Goal: Information Seeking & Learning: Learn about a topic

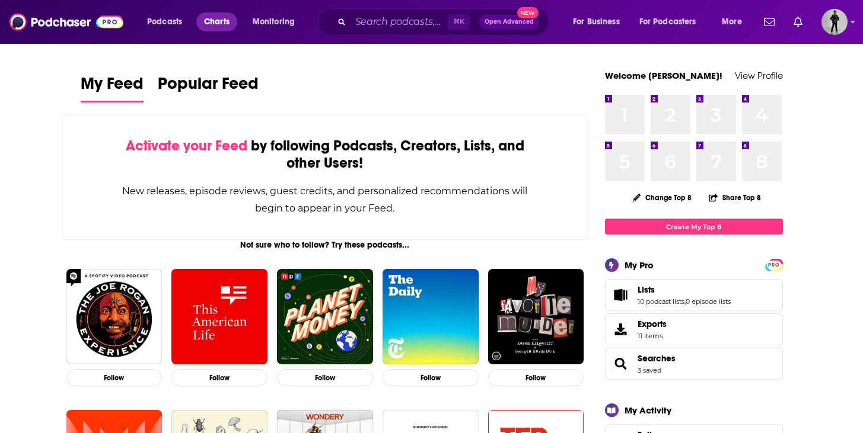
click at [231, 24] on link "Charts" at bounding box center [216, 21] width 40 height 19
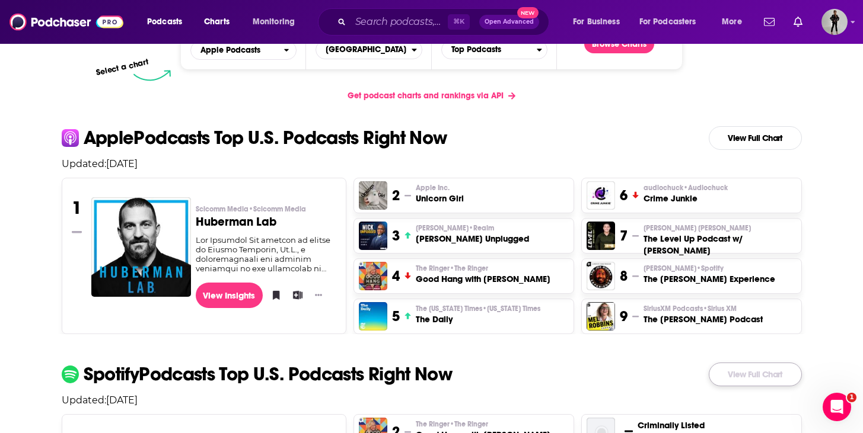
click at [744, 379] on link "View Full Chart" at bounding box center [754, 375] width 93 height 24
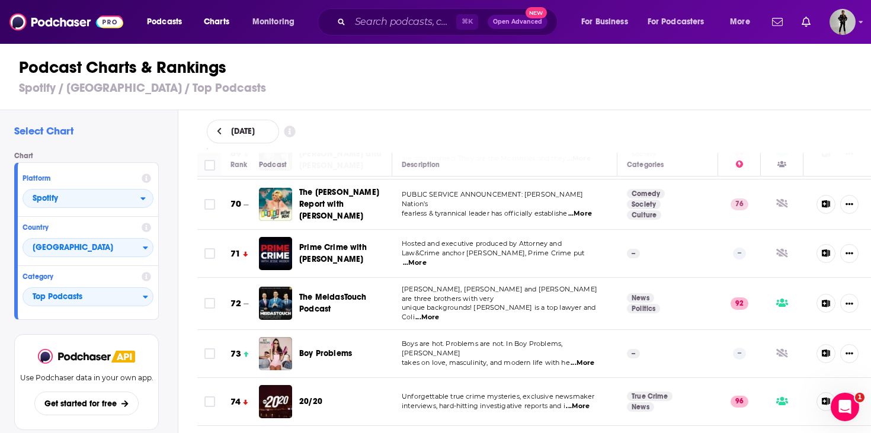
scroll to position [3491, 0]
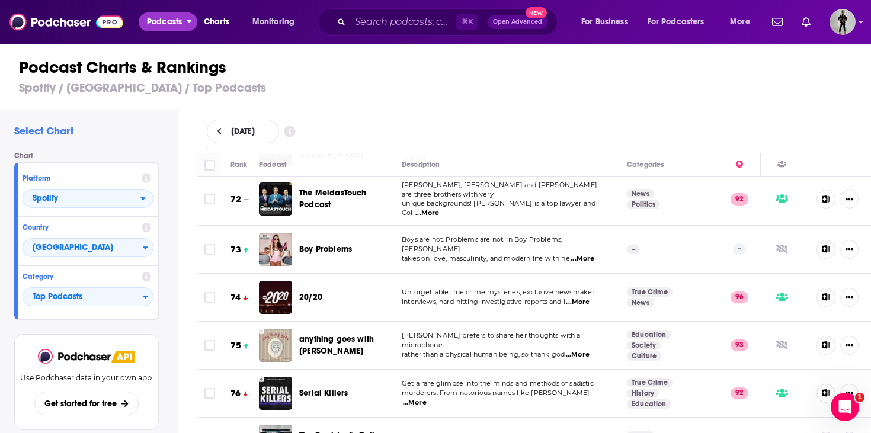
click at [166, 30] on span "Podcasts" at bounding box center [164, 22] width 35 height 17
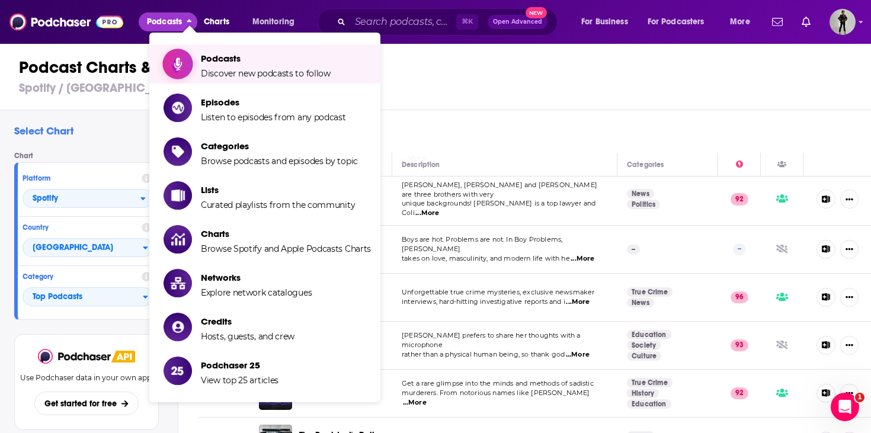
click at [234, 68] on span "Podcasts Discover new podcasts to follow" at bounding box center [266, 64] width 130 height 30
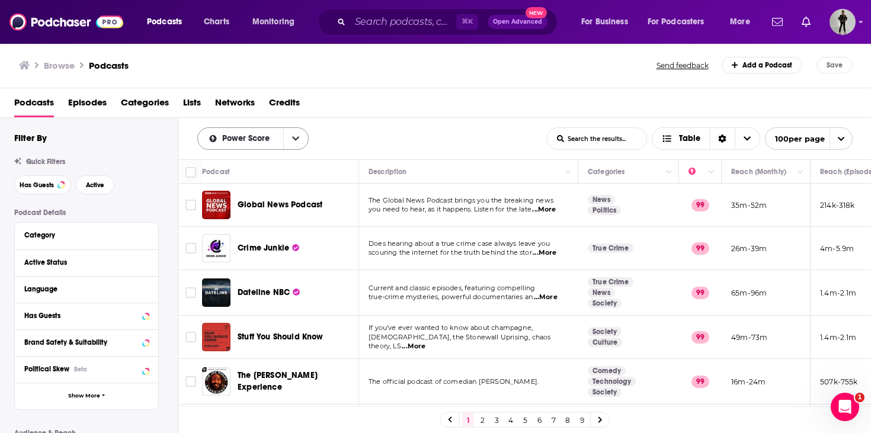
click at [299, 139] on button "open menu" at bounding box center [295, 138] width 25 height 21
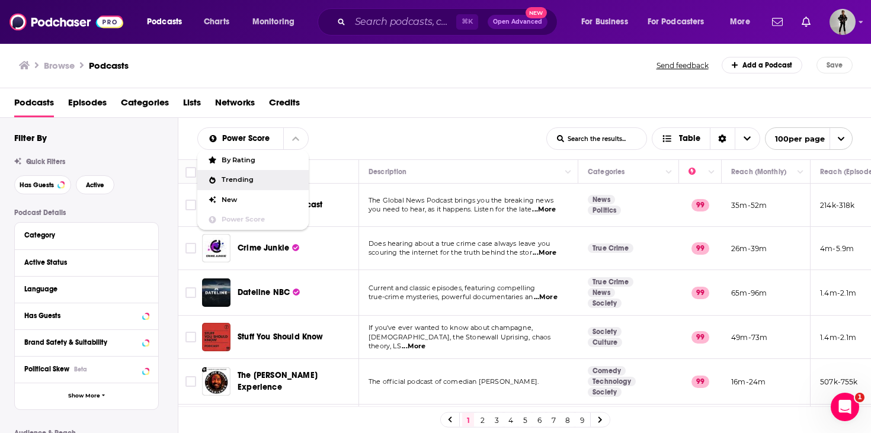
click at [255, 177] on span "Trending" at bounding box center [261, 180] width 78 height 7
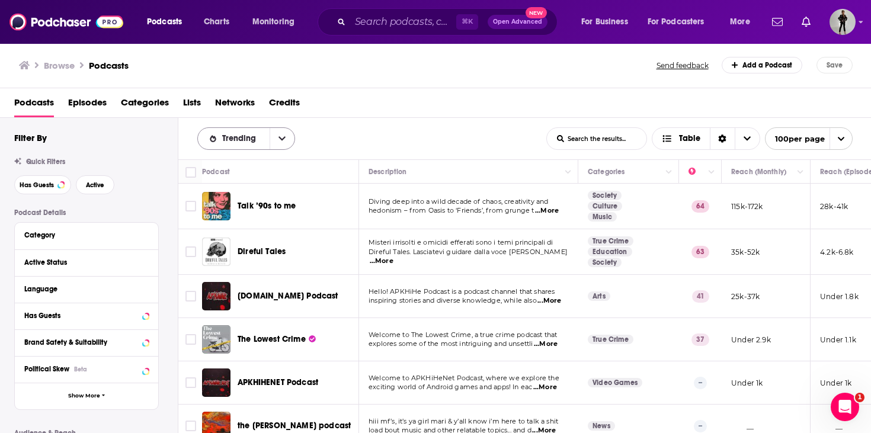
click at [279, 142] on icon "open menu" at bounding box center [282, 139] width 7 height 8
click at [237, 163] on span "By Rating" at bounding box center [254, 160] width 64 height 7
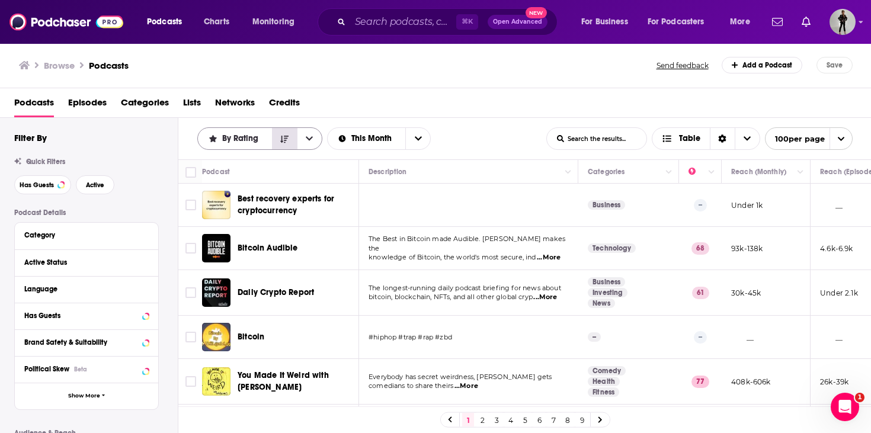
click at [288, 142] on icon "Sort Direction" at bounding box center [284, 139] width 8 height 8
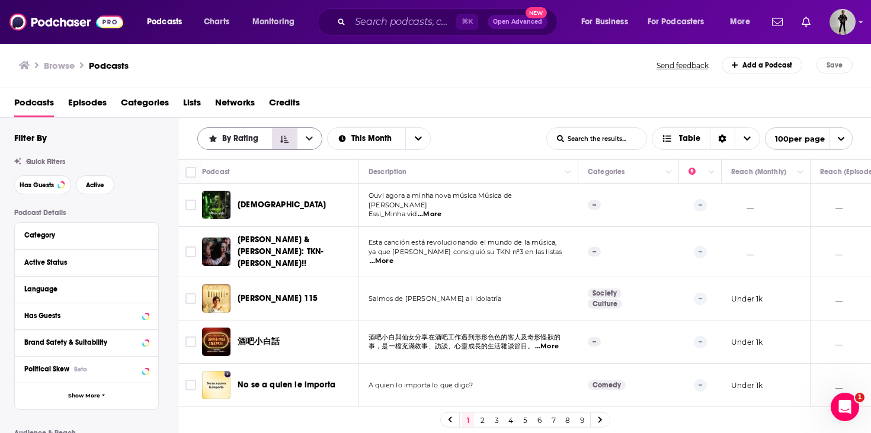
click at [286, 139] on icon "Sort Direction" at bounding box center [284, 139] width 8 height 8
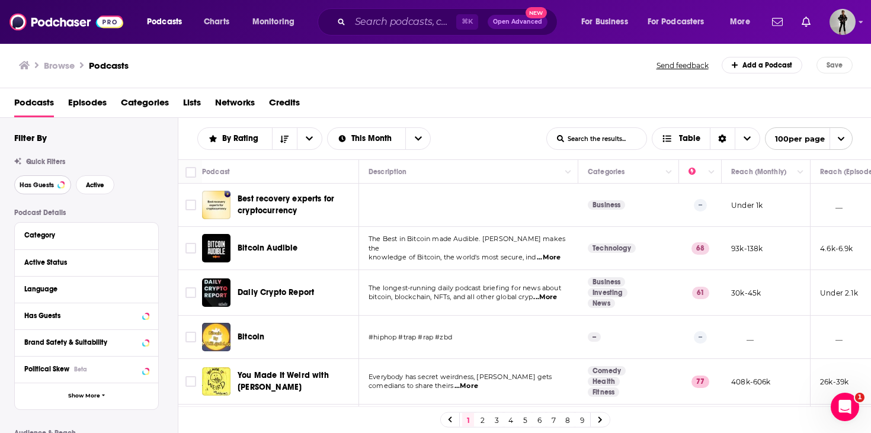
click at [36, 184] on span "Has Guests" at bounding box center [37, 185] width 34 height 7
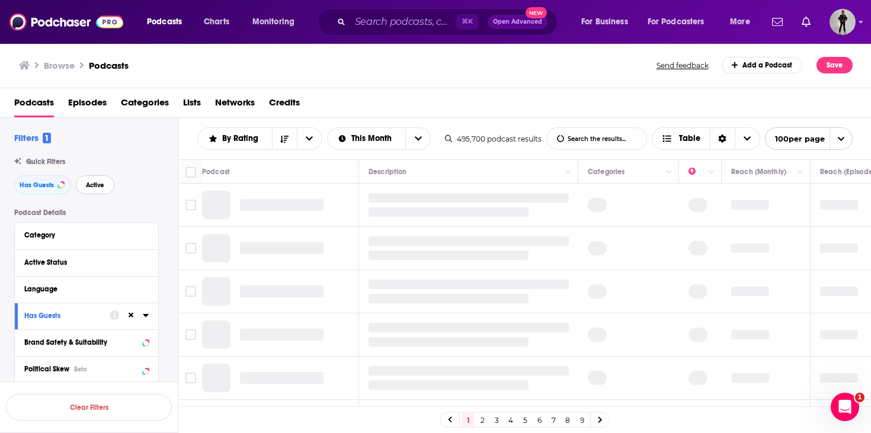
click at [102, 183] on span "Active" at bounding box center [95, 185] width 18 height 7
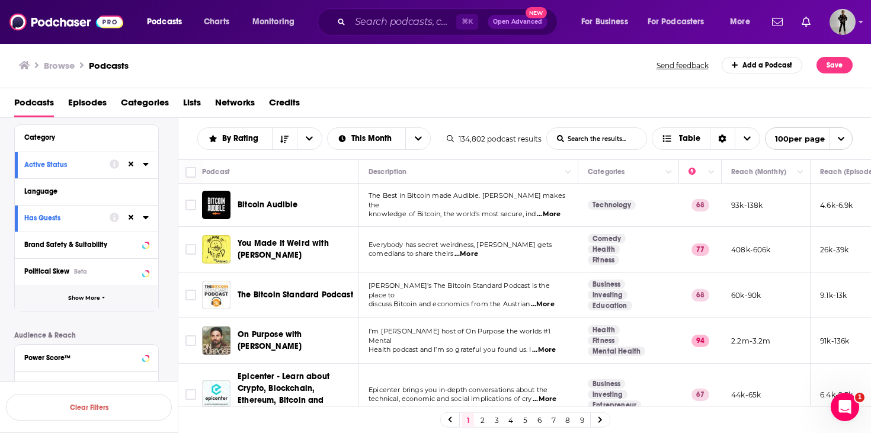
scroll to position [164, 0]
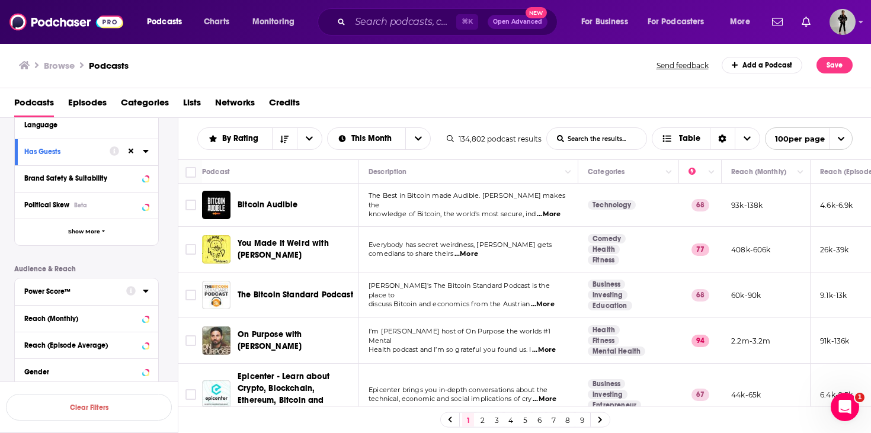
click at [147, 292] on icon at bounding box center [145, 291] width 5 height 3
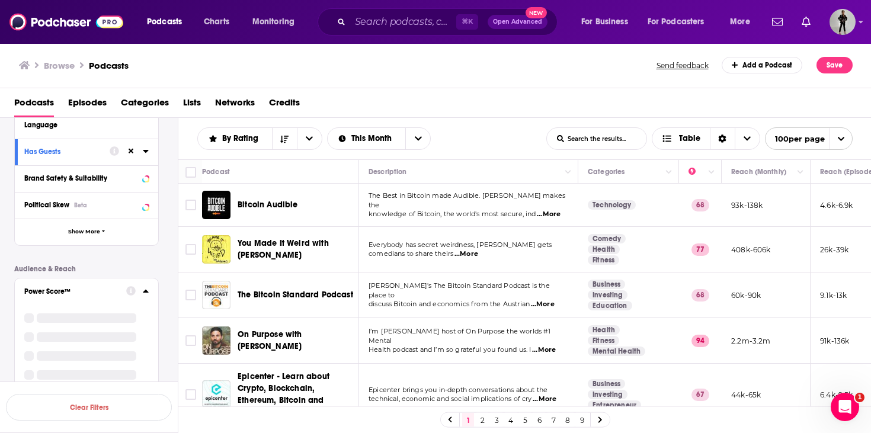
click at [146, 290] on icon at bounding box center [146, 290] width 6 height 9
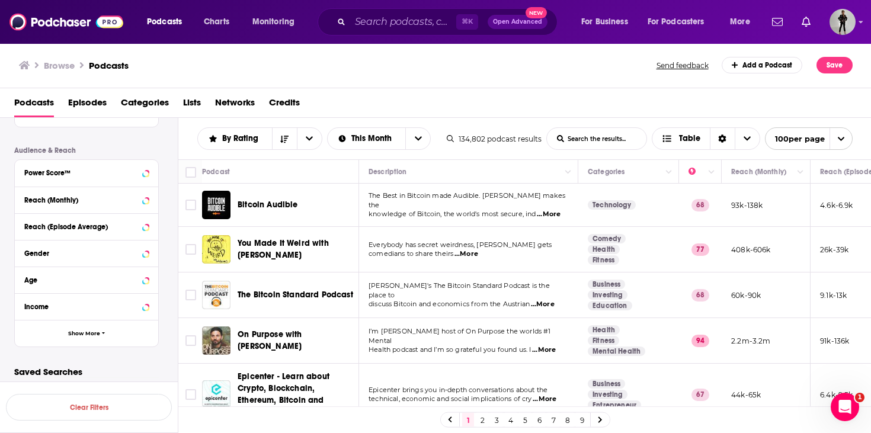
scroll to position [285, 0]
click at [143, 170] on icon at bounding box center [146, 171] width 6 height 9
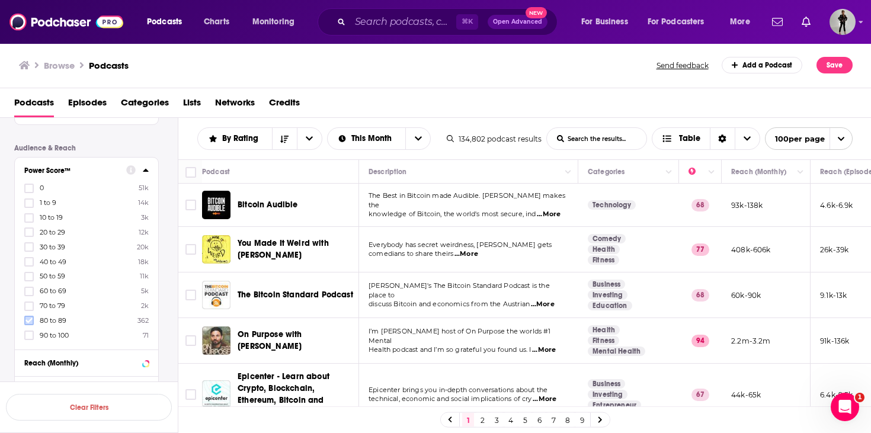
click at [29, 319] on icon at bounding box center [28, 320] width 7 height 7
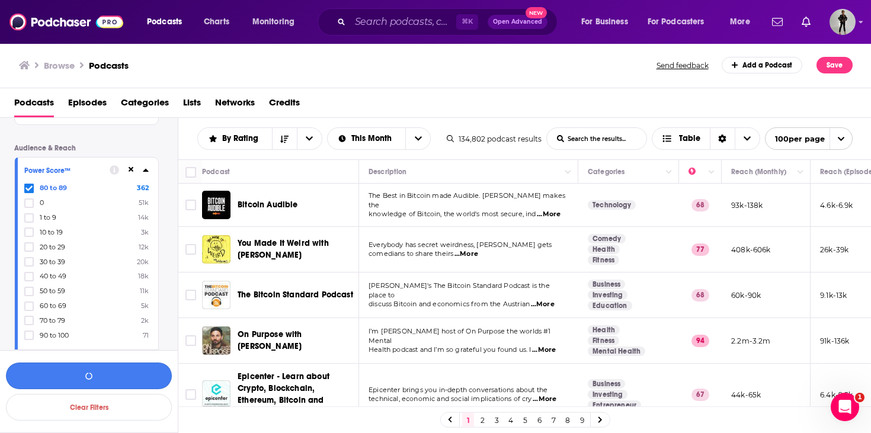
click at [97, 370] on button "button" at bounding box center [89, 376] width 166 height 27
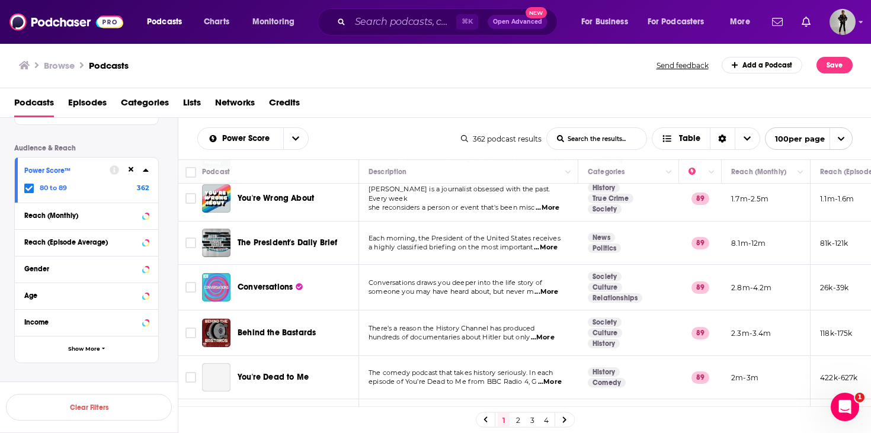
scroll to position [542, 0]
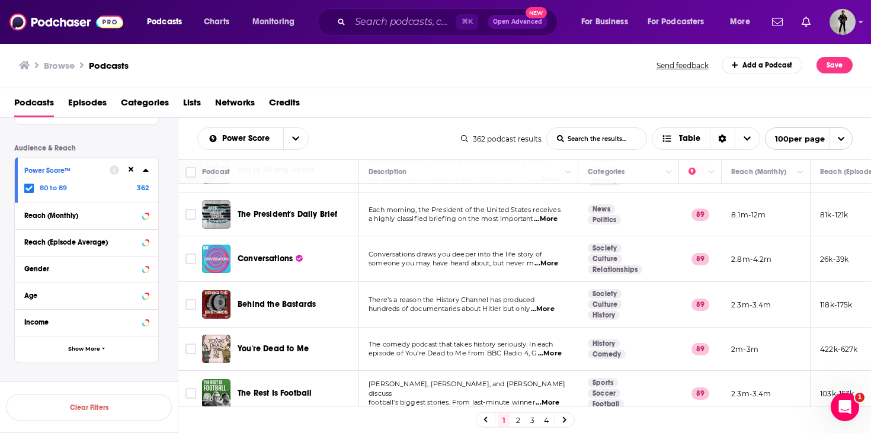
click at [132, 170] on icon at bounding box center [131, 169] width 5 height 5
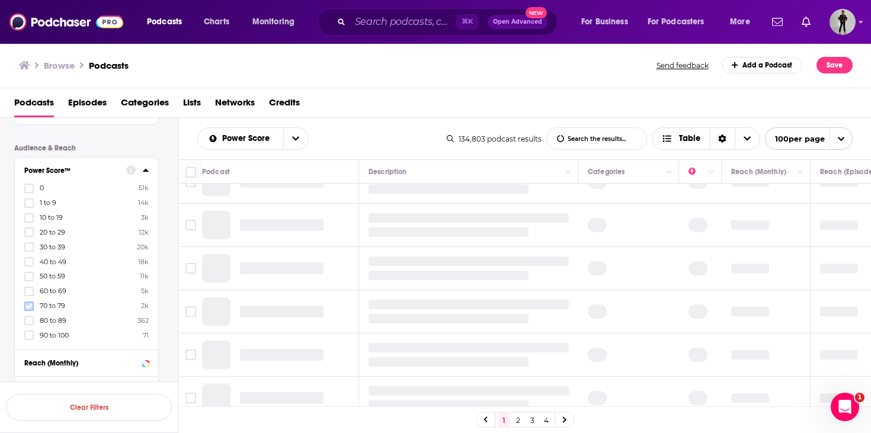
click at [28, 305] on icon at bounding box center [28, 306] width 7 height 7
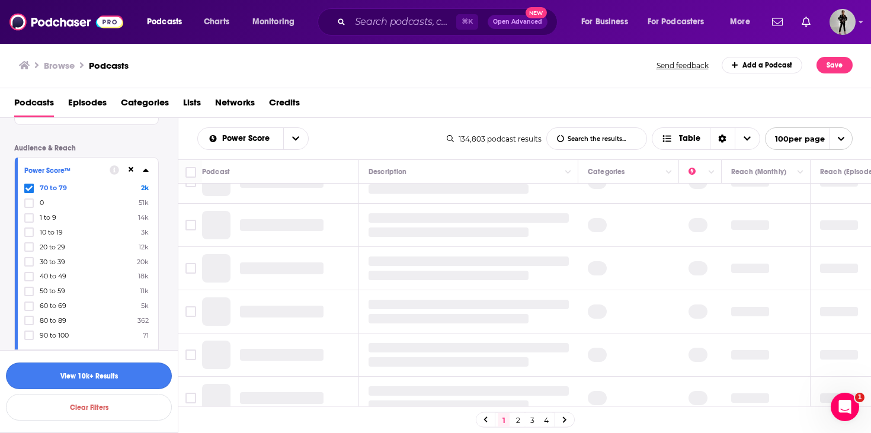
click at [82, 378] on button "View 10k+ Results" at bounding box center [89, 376] width 166 height 27
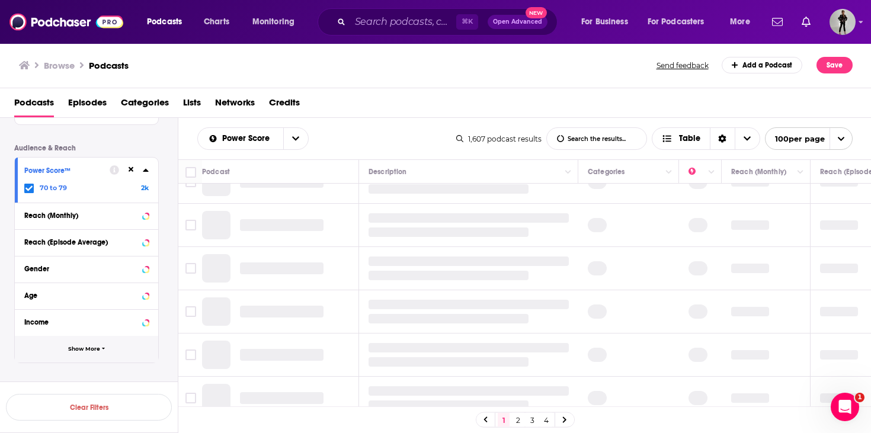
scroll to position [304, 0]
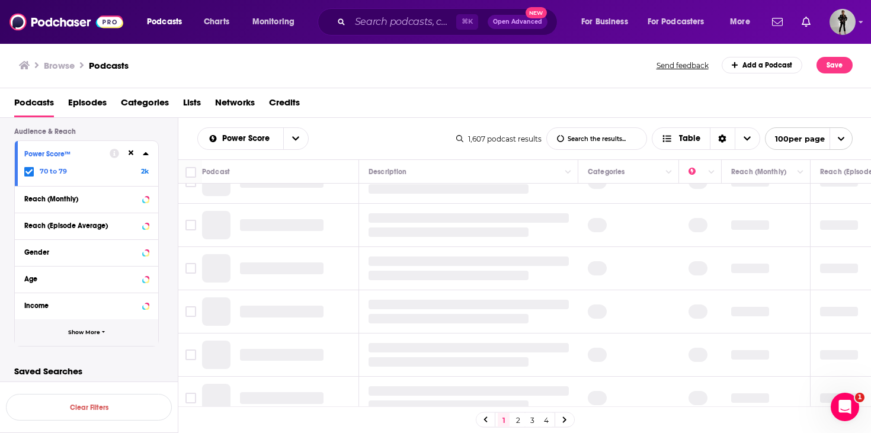
click at [87, 333] on span "Show More" at bounding box center [84, 333] width 32 height 7
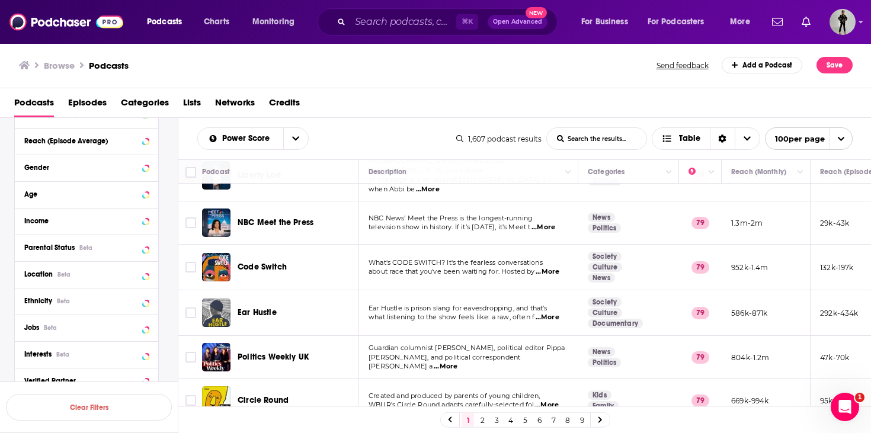
scroll to position [389, 0]
click at [144, 276] on icon at bounding box center [146, 270] width 6 height 9
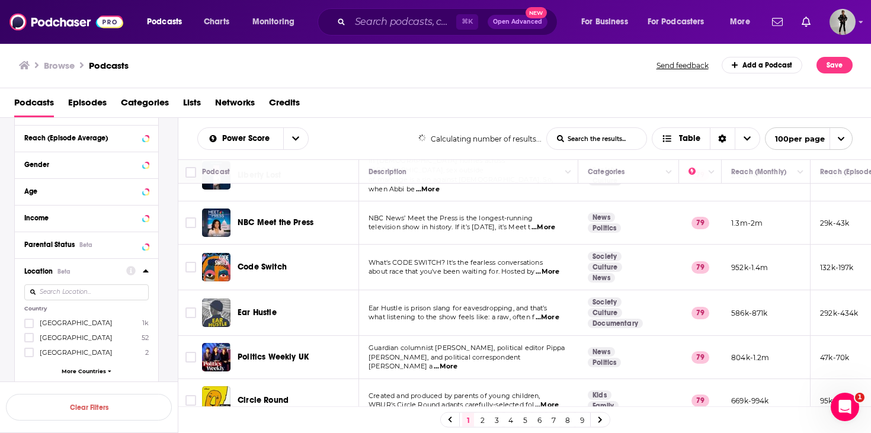
scroll to position [493, 0]
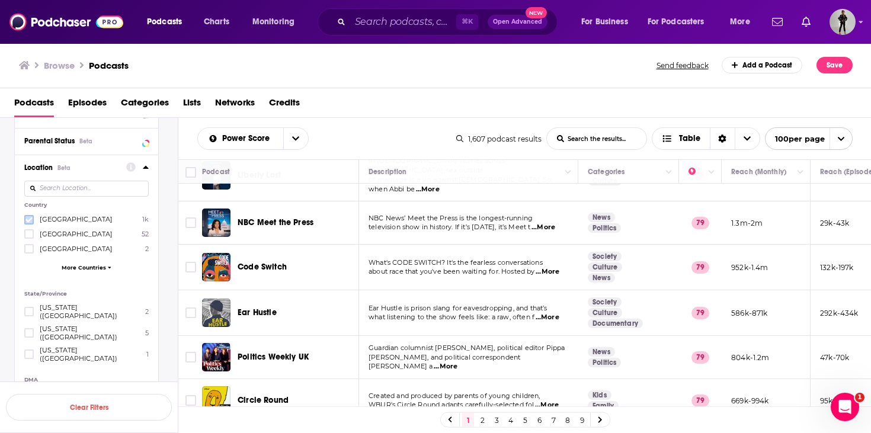
click at [28, 223] on icon at bounding box center [28, 219] width 7 height 7
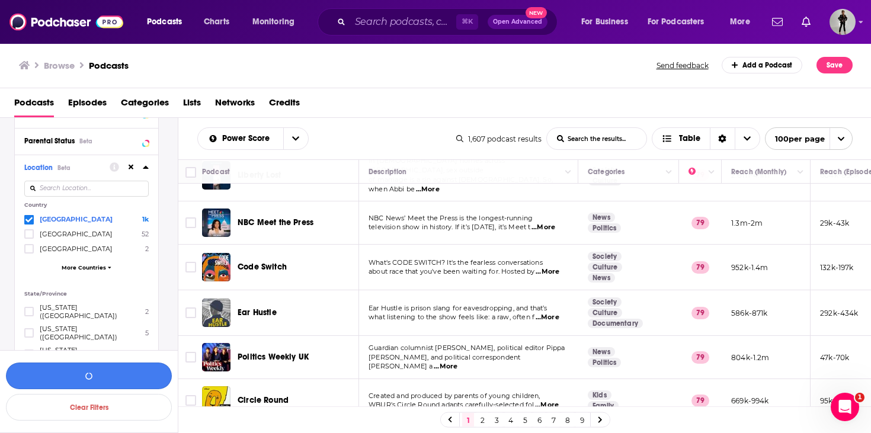
click at [71, 378] on button "button" at bounding box center [89, 376] width 166 height 27
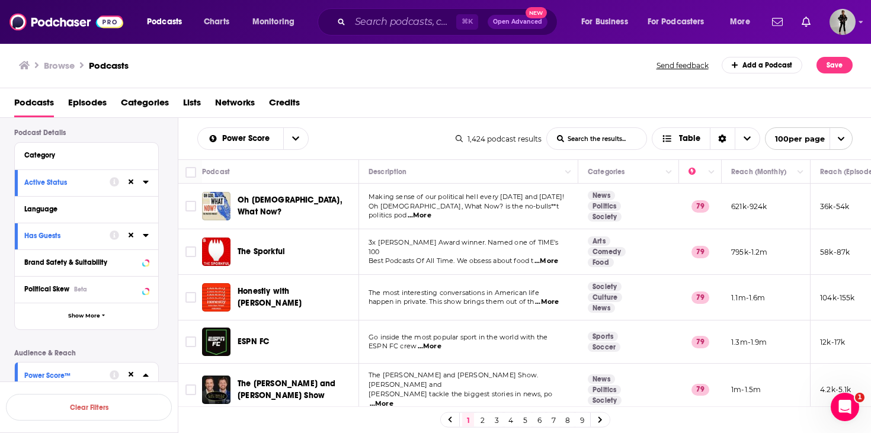
scroll to position [85, 0]
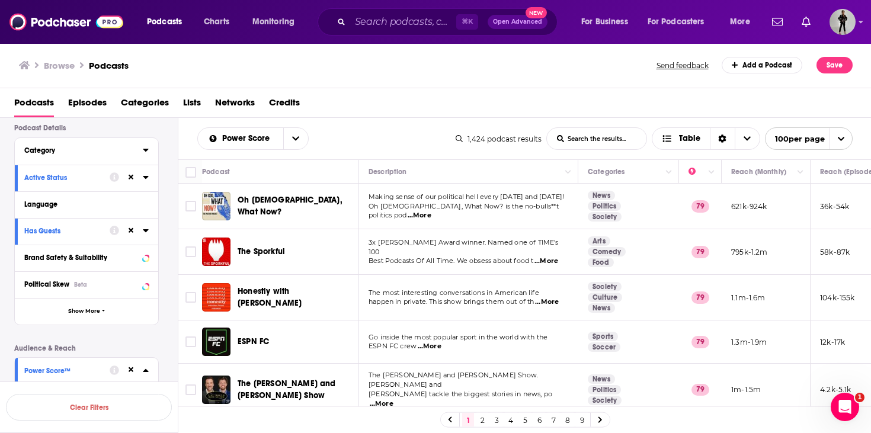
click at [145, 148] on icon at bounding box center [146, 149] width 6 height 9
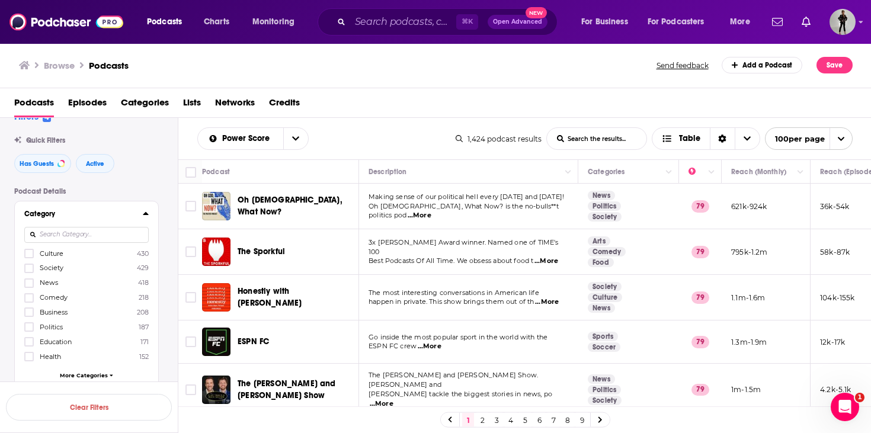
scroll to position [22, 0]
click at [29, 270] on icon at bounding box center [28, 267] width 7 height 7
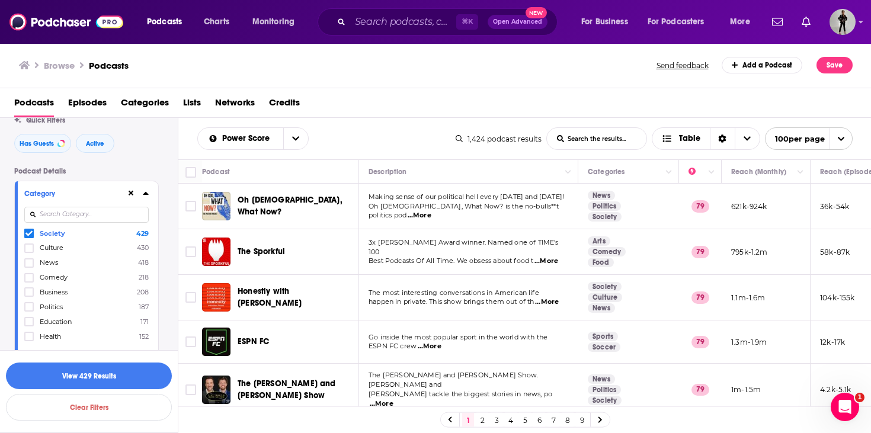
scroll to position [41, 0]
click at [32, 249] on icon at bounding box center [28, 248] width 7 height 7
click at [111, 379] on button "button" at bounding box center [89, 376] width 166 height 27
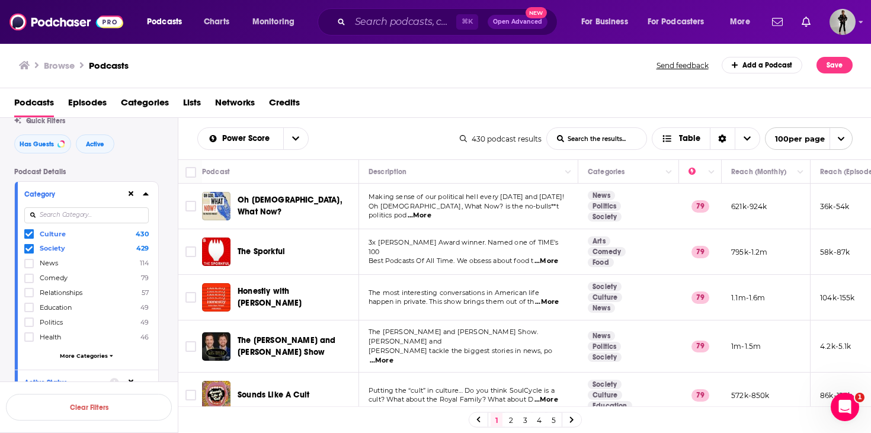
click at [394, 356] on span "...More" at bounding box center [382, 360] width 24 height 9
click at [476, 85] on div "Browse Podcasts Send feedback Add a Podcast Save" at bounding box center [436, 66] width 872 height 46
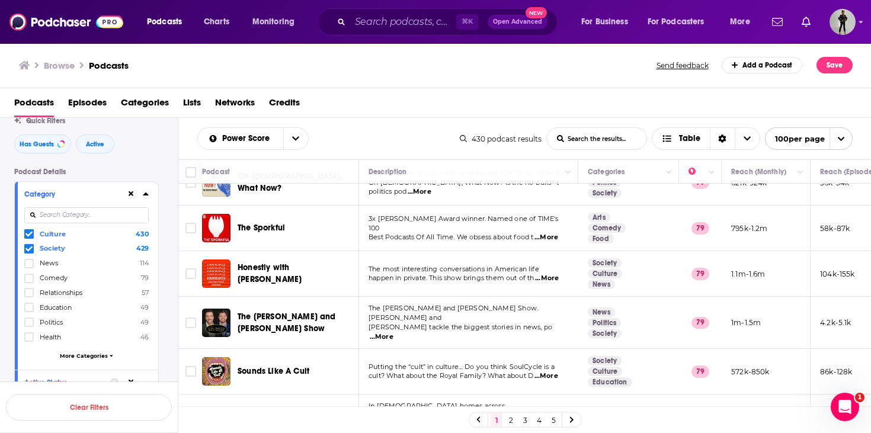
scroll to position [24, 0]
click at [552, 373] on span "...More" at bounding box center [547, 375] width 24 height 9
click at [445, 350] on td "Putting the “cult” in culture… Do you think SoulCycle is a cult? What about the…" at bounding box center [468, 372] width 219 height 46
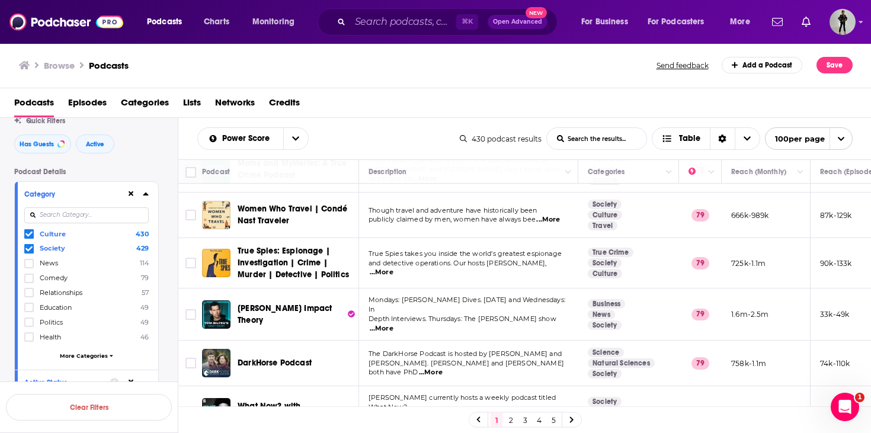
scroll to position [481, 0]
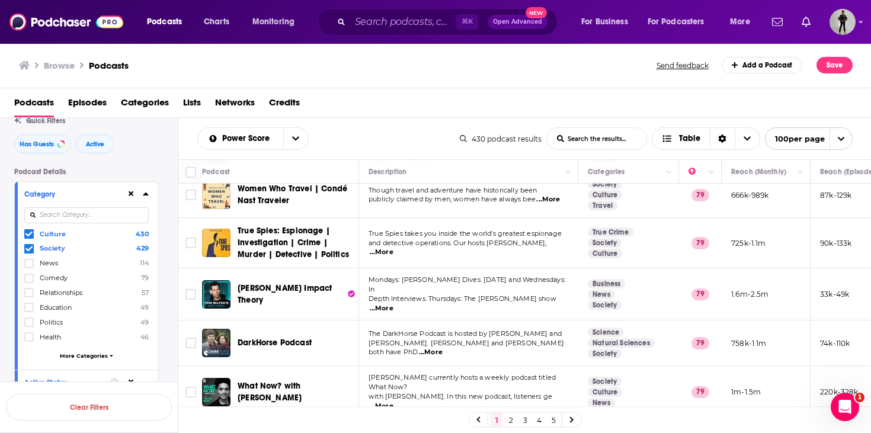
click at [394, 402] on span "...More" at bounding box center [382, 406] width 24 height 9
click at [440, 342] on td "The DarkHorse Podcast is hosted by Bret Weinstein and Heather Heying. Bret and …" at bounding box center [468, 344] width 219 height 46
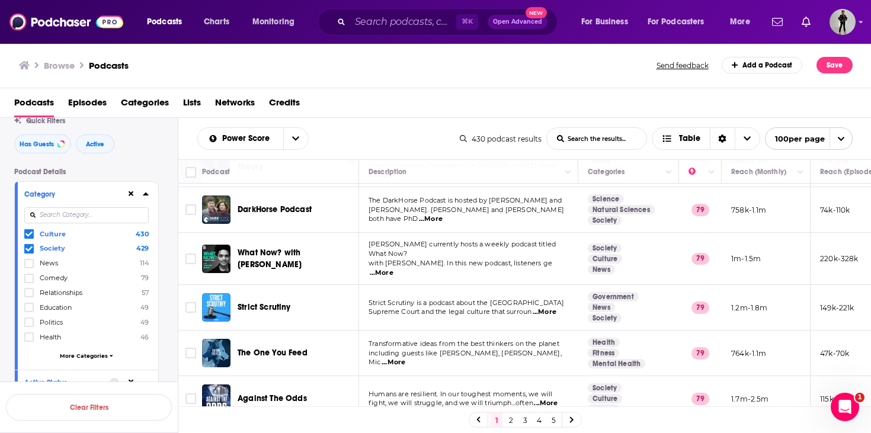
scroll to position [683, 0]
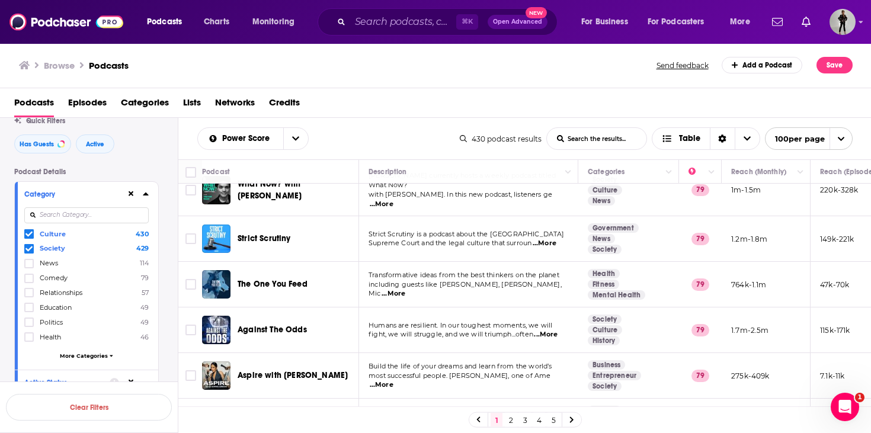
click at [405, 289] on span "...More" at bounding box center [394, 293] width 24 height 9
click at [502, 280] on span "including guests like [PERSON_NAME], [PERSON_NAME], Mic" at bounding box center [465, 289] width 193 height 18
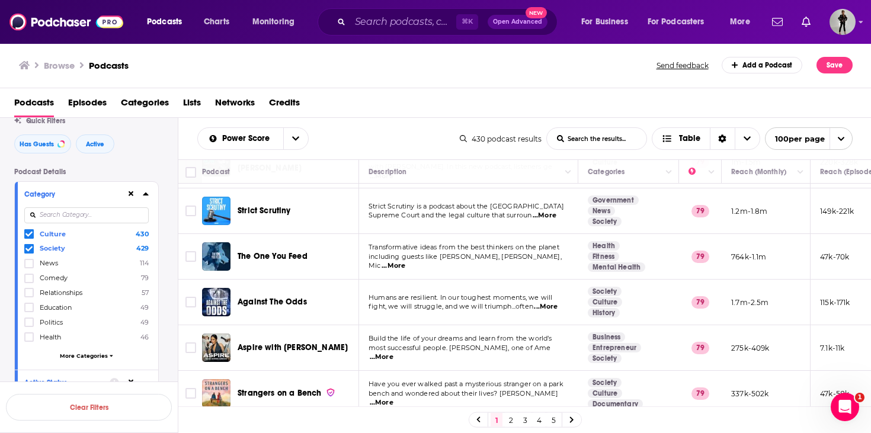
scroll to position [766, 0]
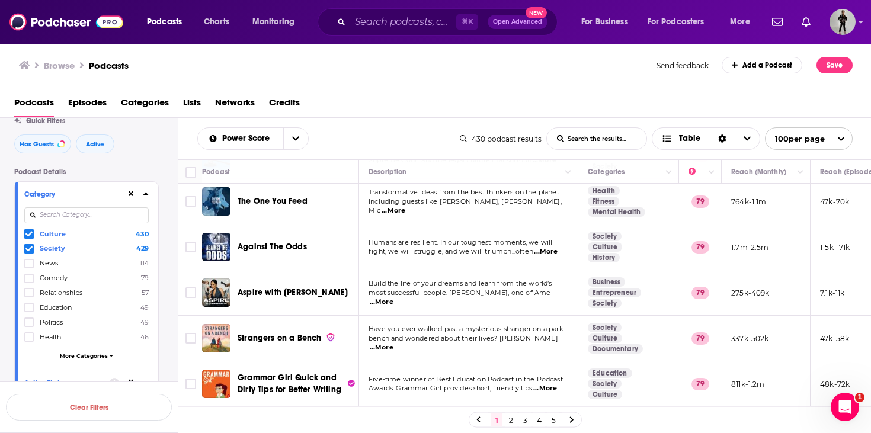
click at [394, 343] on span "...More" at bounding box center [382, 347] width 24 height 9
click at [440, 322] on td "Have you ever walked past a mysterious stranger on a park bench and wondered ab…" at bounding box center [468, 339] width 219 height 46
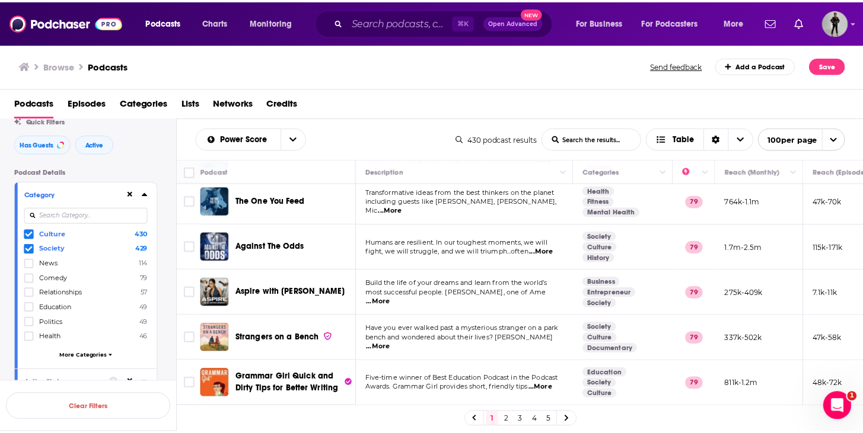
scroll to position [861, 0]
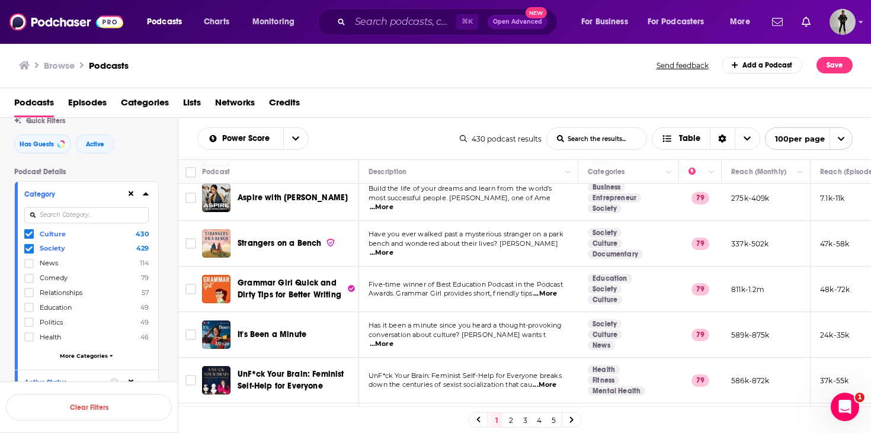
click at [394, 340] on span "...More" at bounding box center [382, 344] width 24 height 9
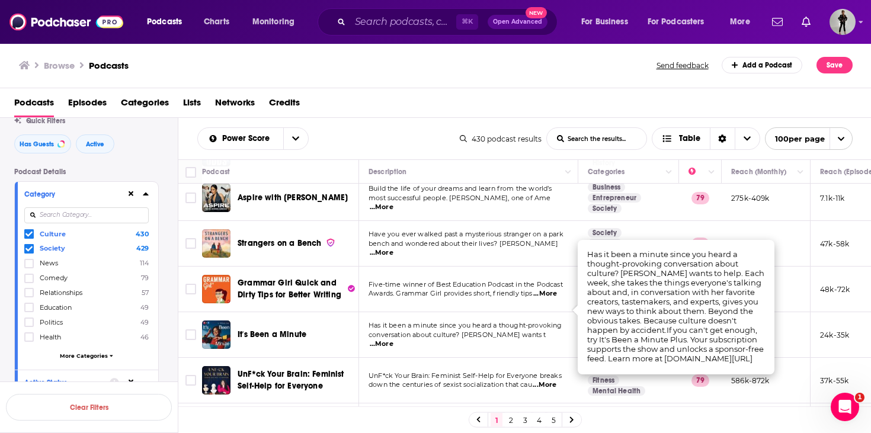
click at [466, 318] on td "Has it been a minute since you heard a thought-provoking conversation about cul…" at bounding box center [468, 335] width 219 height 46
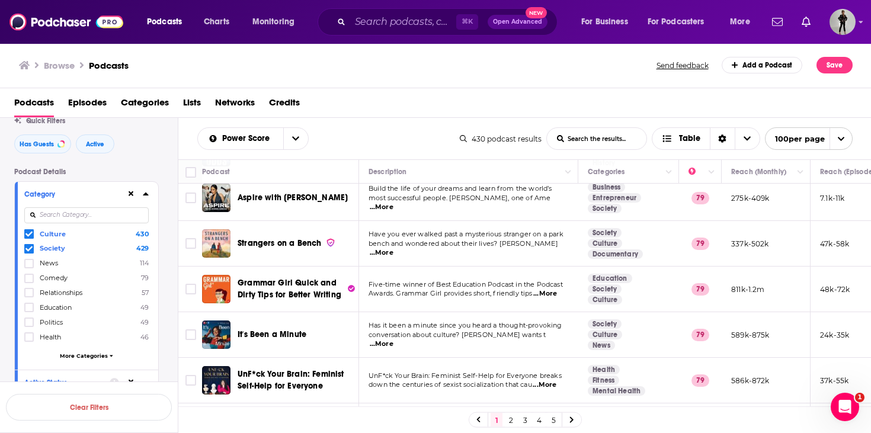
click at [553, 381] on span "...More" at bounding box center [545, 385] width 24 height 9
click at [405, 372] on span "UnF*ck Your Brain: Feminist Self-Help for Everyone breaks" at bounding box center [465, 376] width 193 height 8
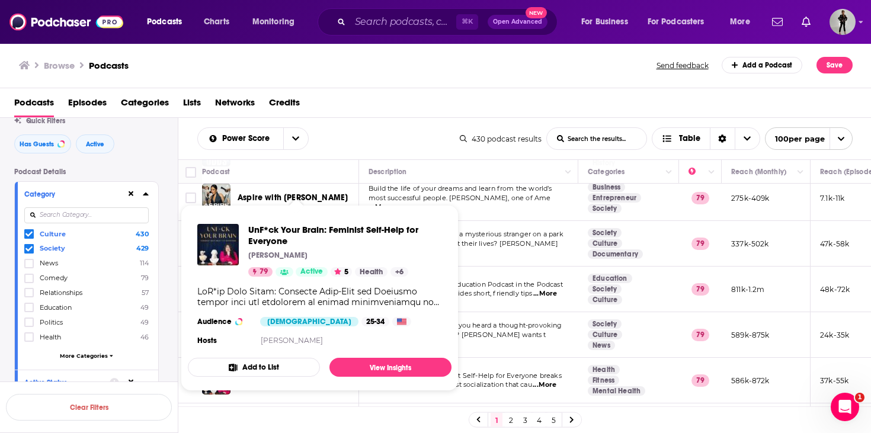
click at [261, 350] on div "UnF*ck Your Brain: Feminist Self-Help for Everyone Kara Loewentheil 79 Active 5…" at bounding box center [320, 286] width 264 height 143
click at [297, 229] on span "UnF*ck Your Brain: Feminist Self-Help for Everyone" at bounding box center [345, 235] width 194 height 23
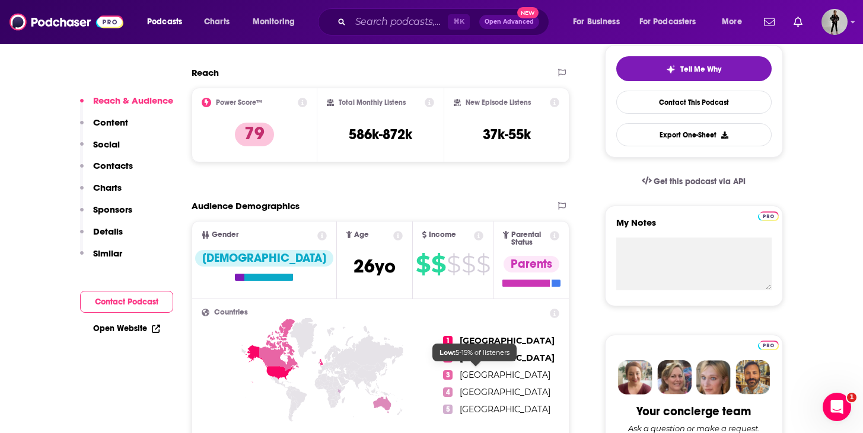
scroll to position [164, 0]
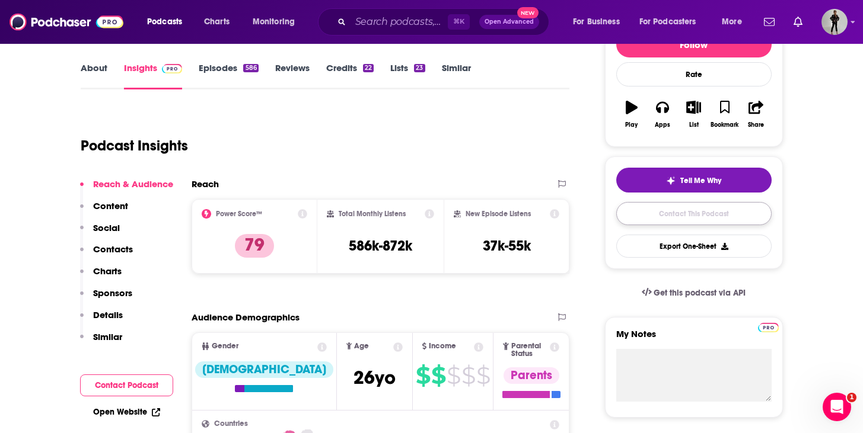
click at [699, 221] on link "Contact This Podcast" at bounding box center [693, 213] width 155 height 23
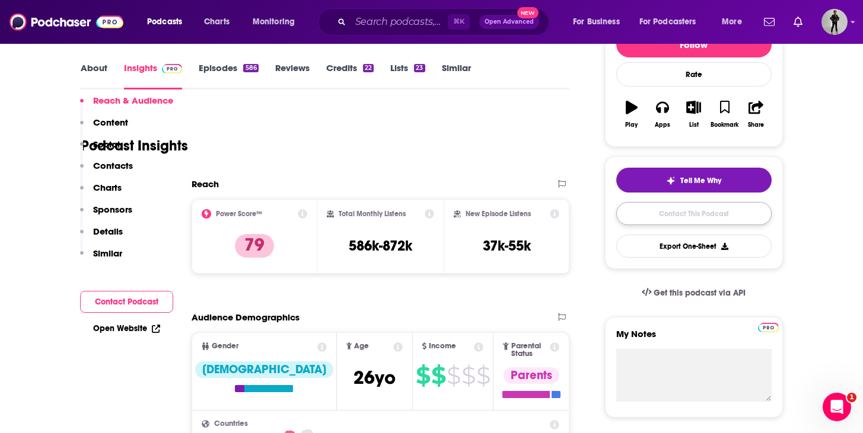
scroll to position [1223, 0]
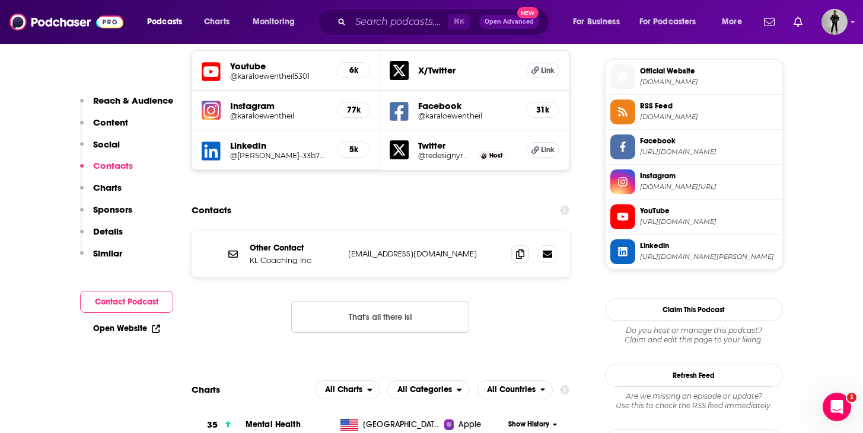
scroll to position [1016, 0]
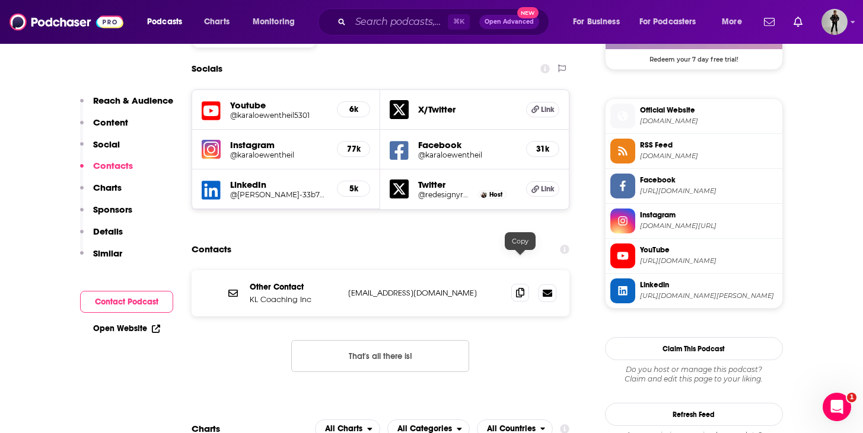
click at [523, 288] on icon at bounding box center [520, 292] width 8 height 9
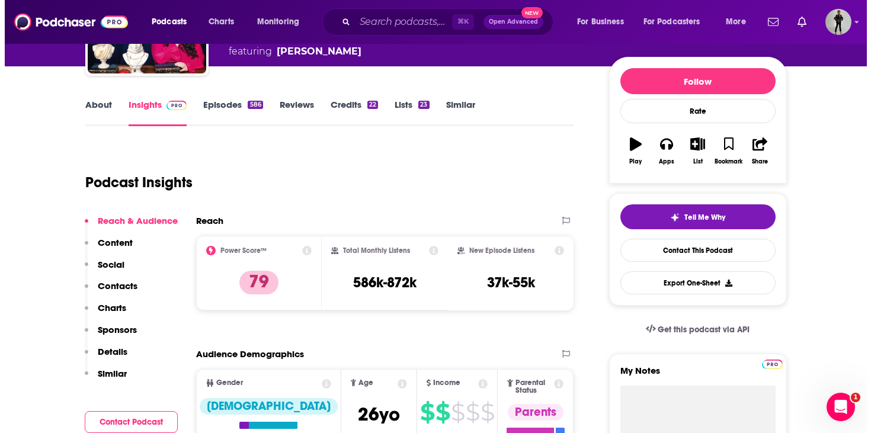
scroll to position [0, 0]
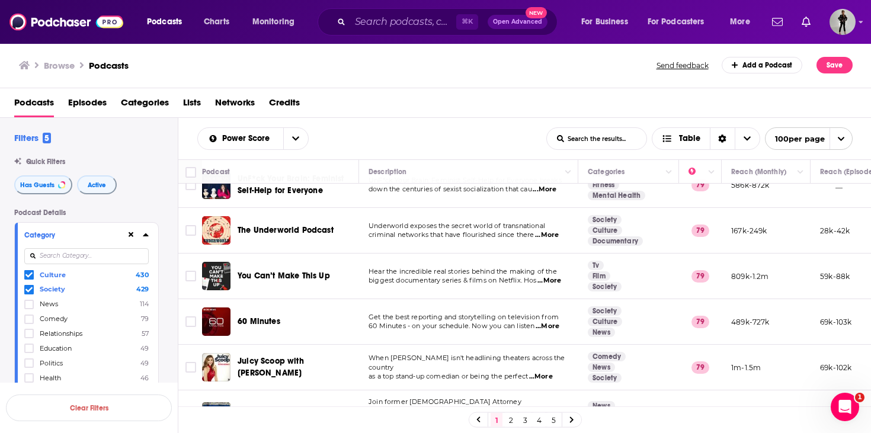
scroll to position [1110, 0]
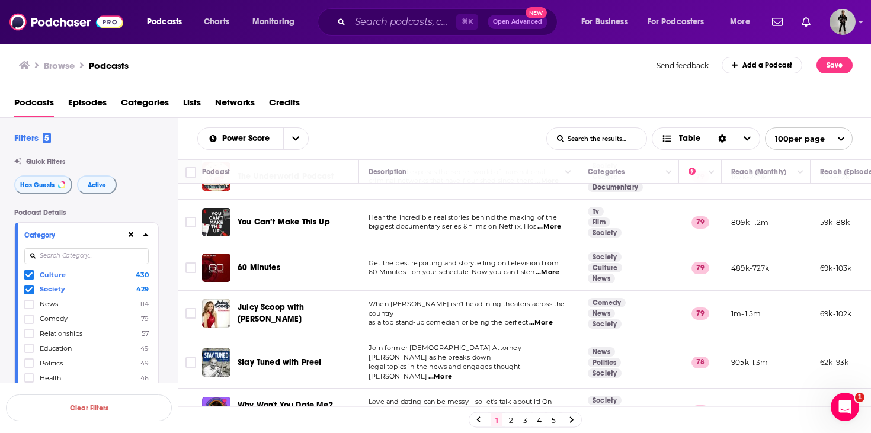
click at [546, 318] on span "...More" at bounding box center [541, 322] width 24 height 9
click at [474, 129] on div "Power Score List Search Input Search the results... Table" at bounding box center [371, 138] width 349 height 23
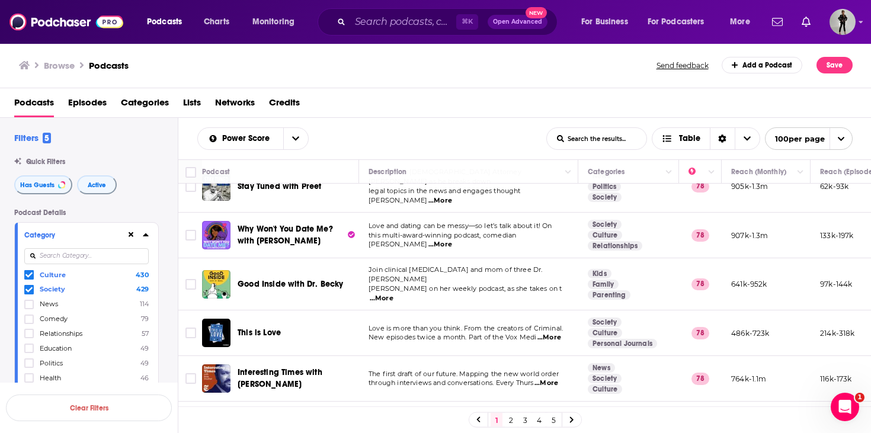
scroll to position [1286, 0]
click at [557, 379] on span "...More" at bounding box center [547, 383] width 24 height 9
click at [321, 356] on td "Interesting Times with [PERSON_NAME]" at bounding box center [280, 379] width 157 height 46
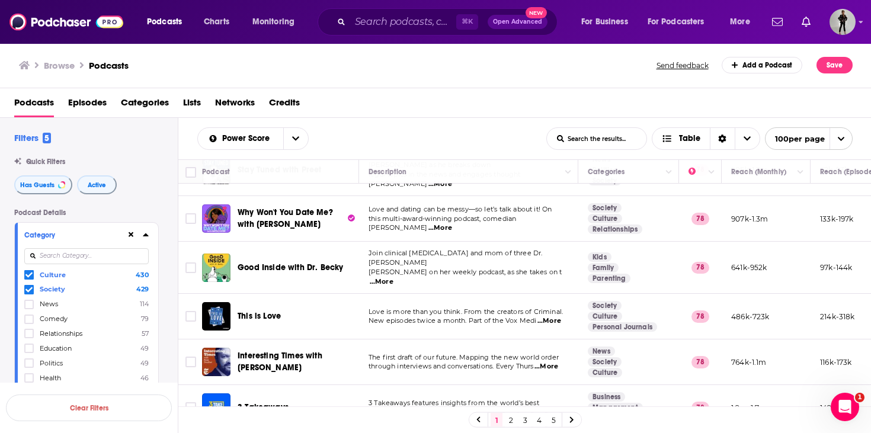
scroll to position [1327, 0]
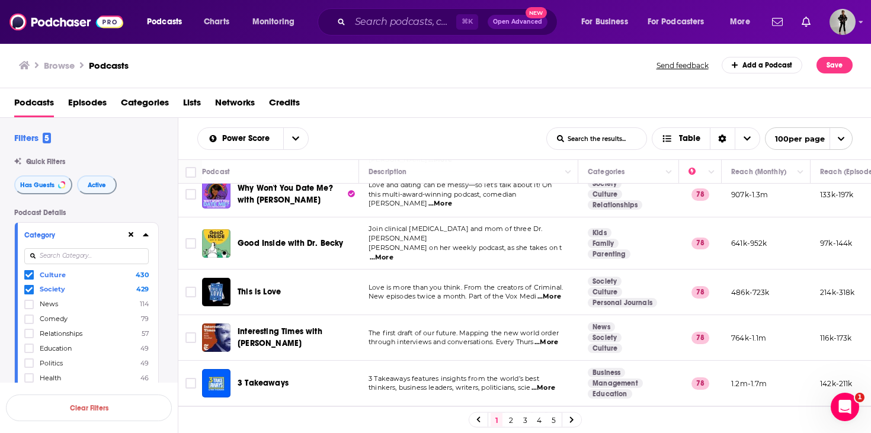
click at [555, 384] on span "...More" at bounding box center [544, 388] width 24 height 9
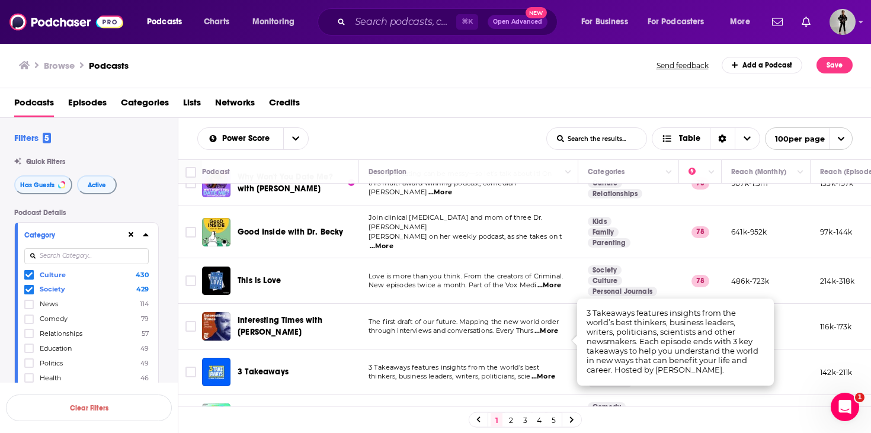
scroll to position [1348, 0]
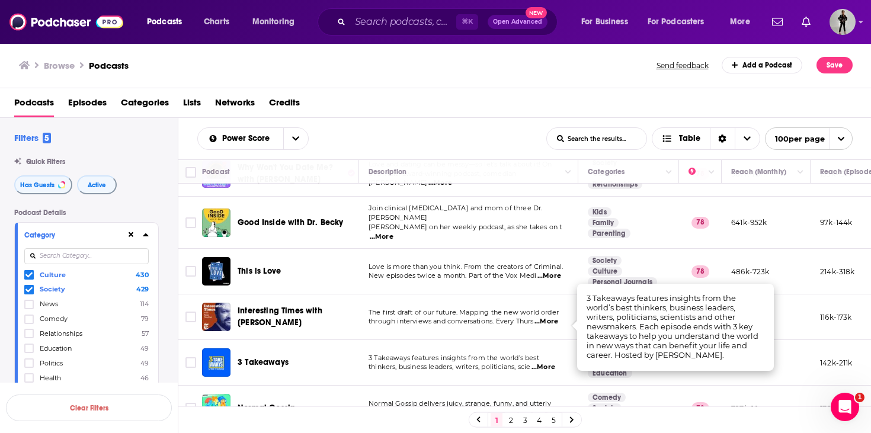
click at [515, 107] on div "Podcasts Episodes Categories Lists Networks Credits" at bounding box center [438, 105] width 848 height 24
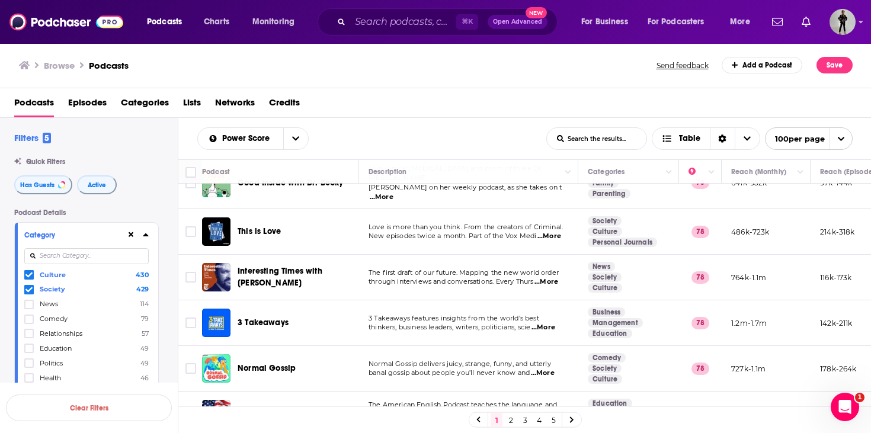
scroll to position [1455, 0]
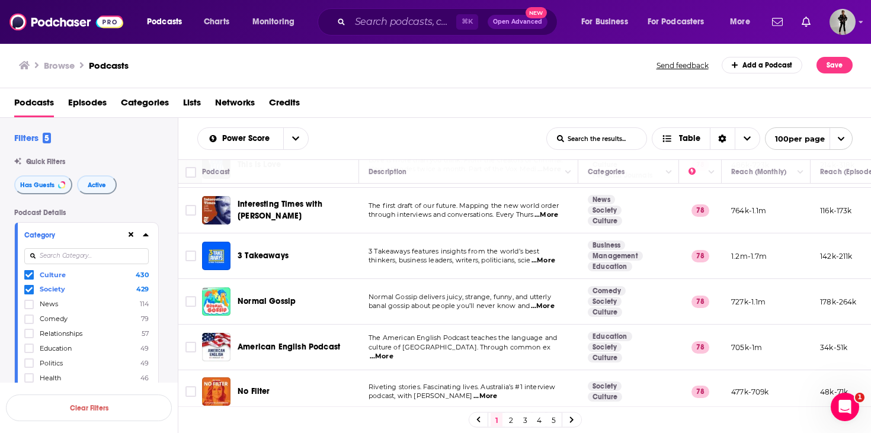
click at [489, 392] on span "...More" at bounding box center [486, 396] width 24 height 9
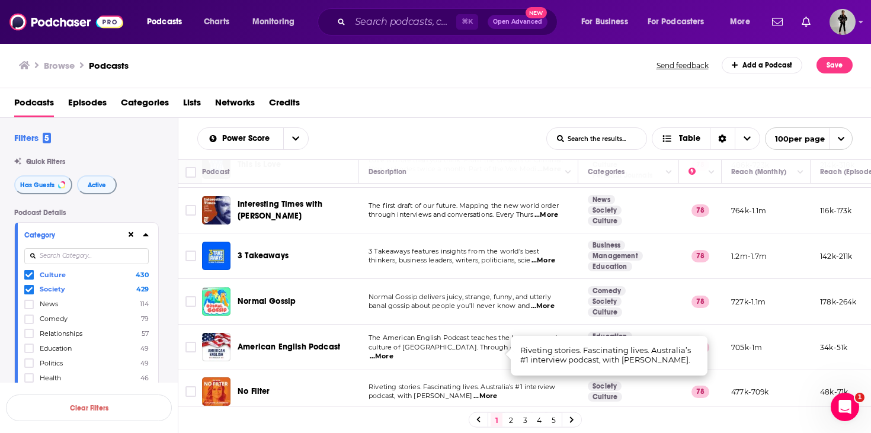
click at [486, 85] on div "Browse Podcasts Send feedback Add a Podcast Save" at bounding box center [436, 66] width 872 height 46
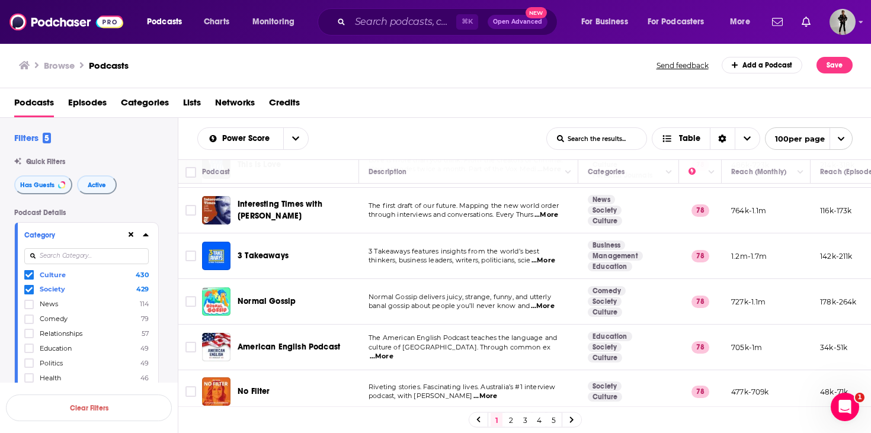
click at [486, 392] on span "...More" at bounding box center [486, 396] width 24 height 9
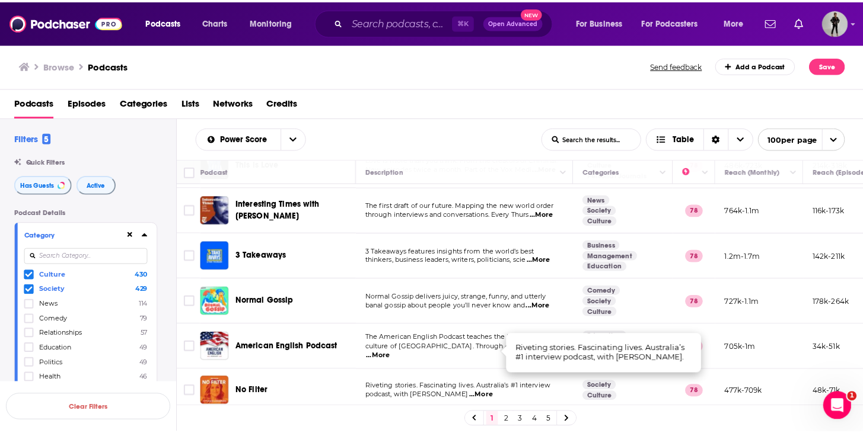
scroll to position [1477, 0]
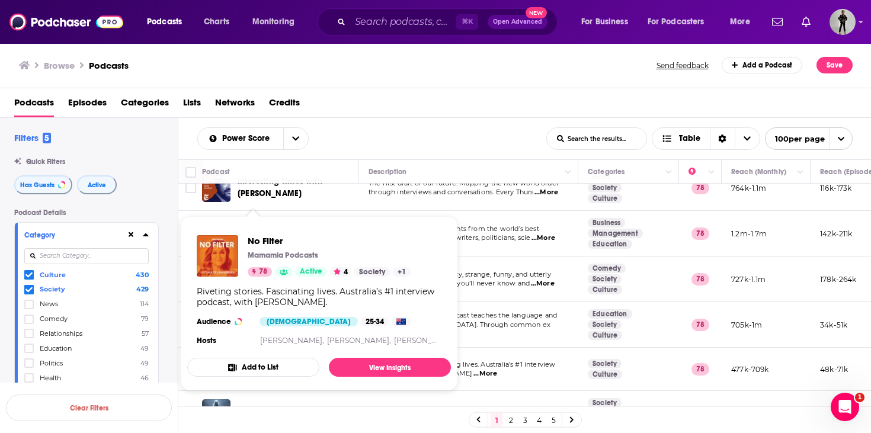
click at [255, 325] on div "Audience [DEMOGRAPHIC_DATA] 25-34" at bounding box center [304, 321] width 214 height 9
click at [267, 237] on span "No Filter" at bounding box center [329, 240] width 163 height 11
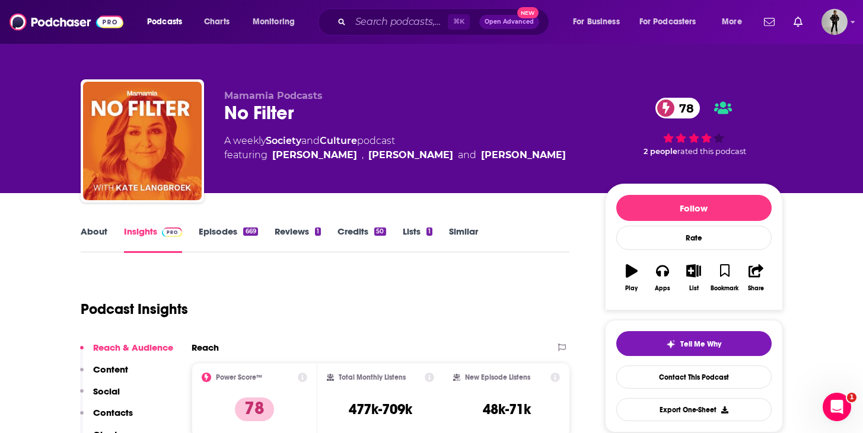
click at [94, 231] on link "About" at bounding box center [94, 239] width 27 height 27
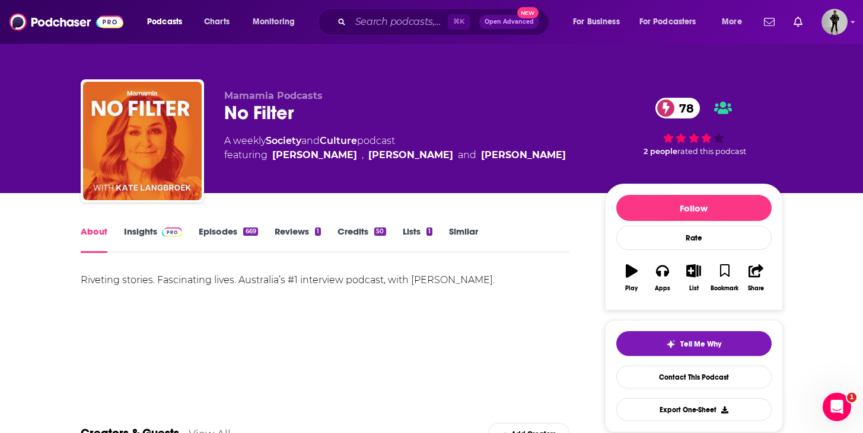
click at [232, 235] on link "Episodes 669" at bounding box center [228, 239] width 59 height 27
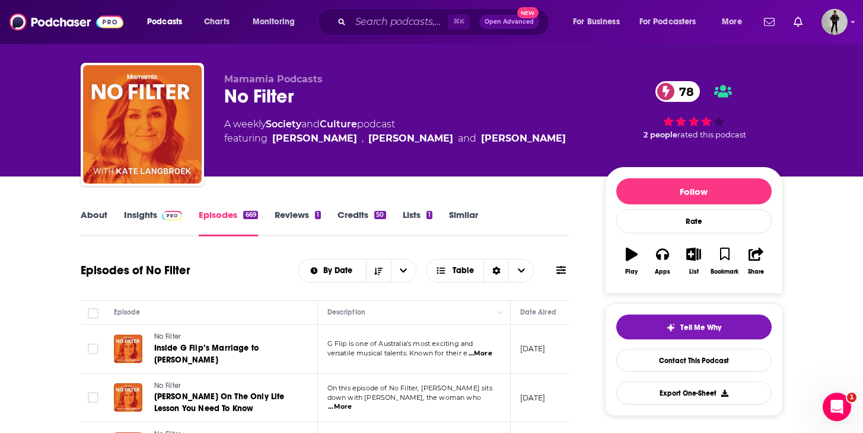
scroll to position [241, 0]
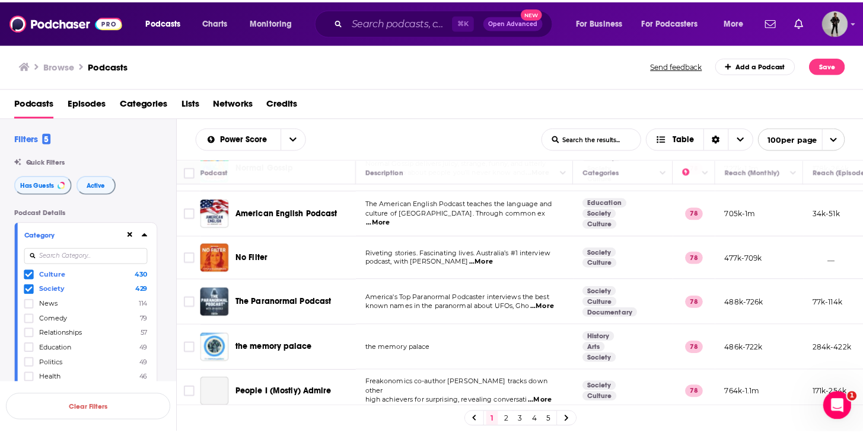
scroll to position [1616, 0]
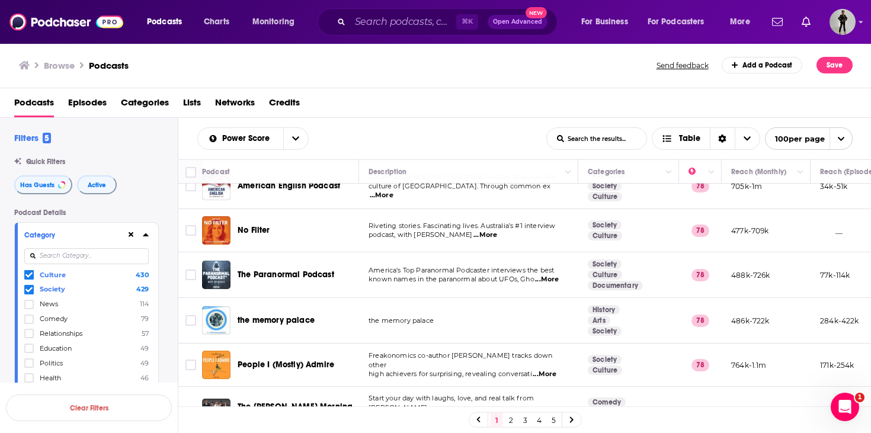
click at [550, 370] on span "...More" at bounding box center [545, 374] width 24 height 9
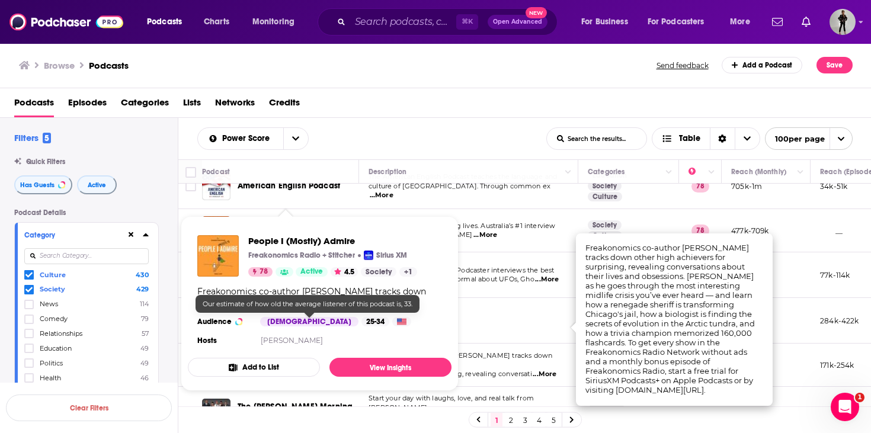
click at [362, 325] on div "25-34" at bounding box center [376, 321] width 28 height 9
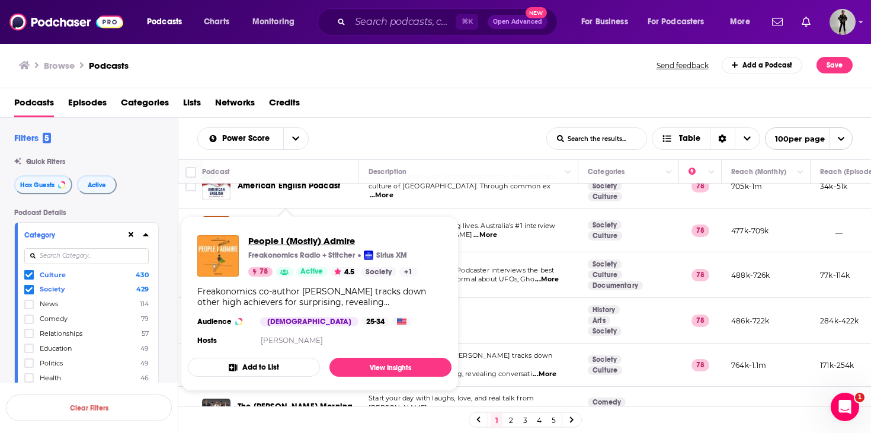
click at [258, 241] on span "People I (Mostly) Admire" at bounding box center [332, 240] width 169 height 11
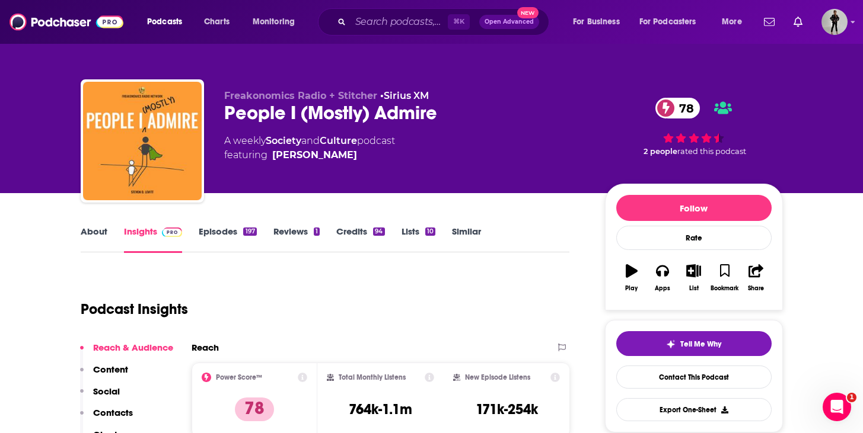
click at [94, 237] on link "About" at bounding box center [94, 239] width 27 height 27
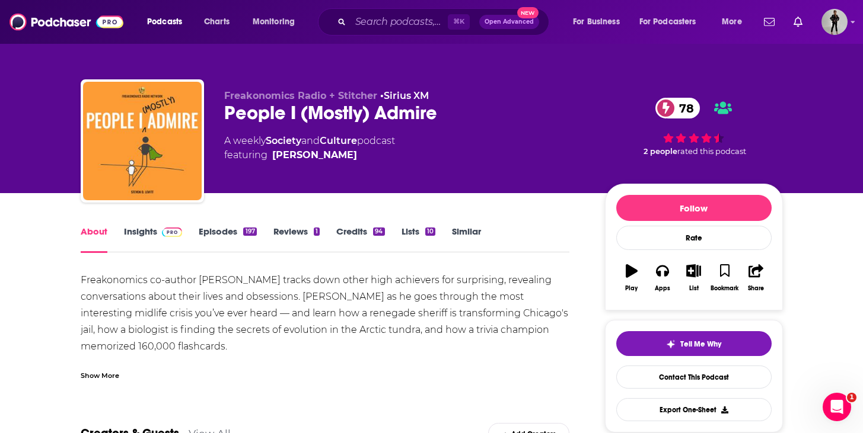
click at [218, 228] on link "Episodes 197" at bounding box center [228, 239] width 58 height 27
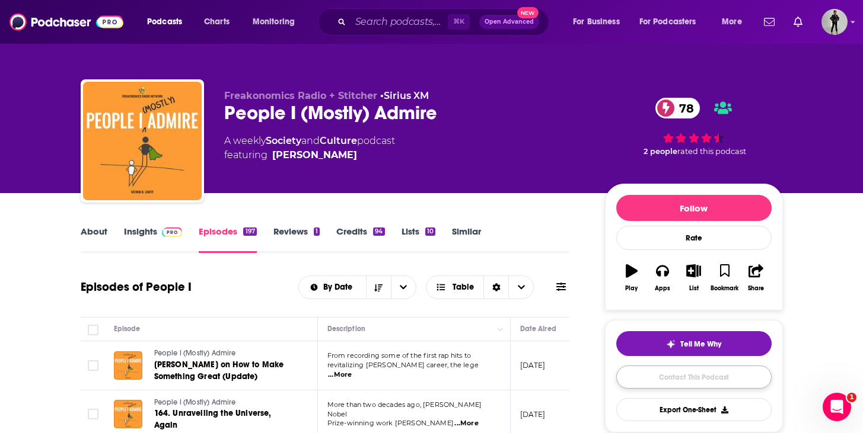
click at [717, 375] on link "Contact This Podcast" at bounding box center [693, 377] width 155 height 23
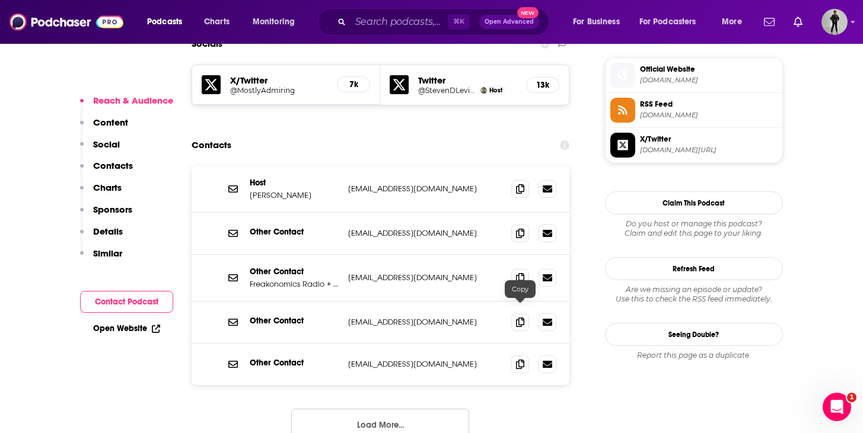
scroll to position [1015, 0]
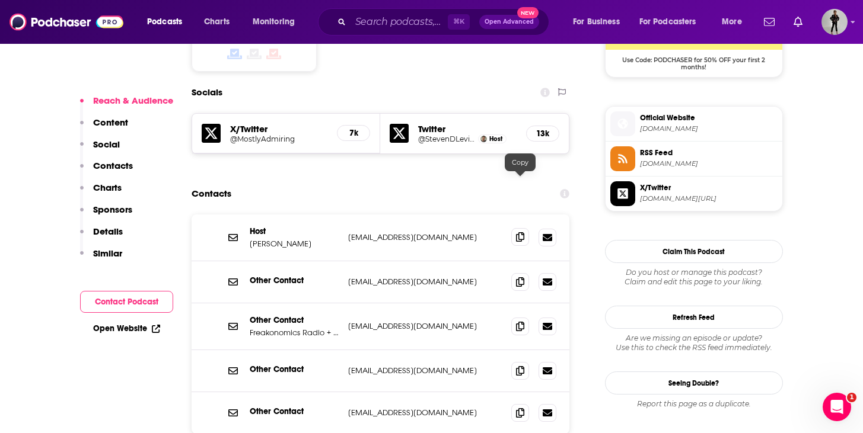
click at [523, 232] on icon at bounding box center [520, 236] width 8 height 9
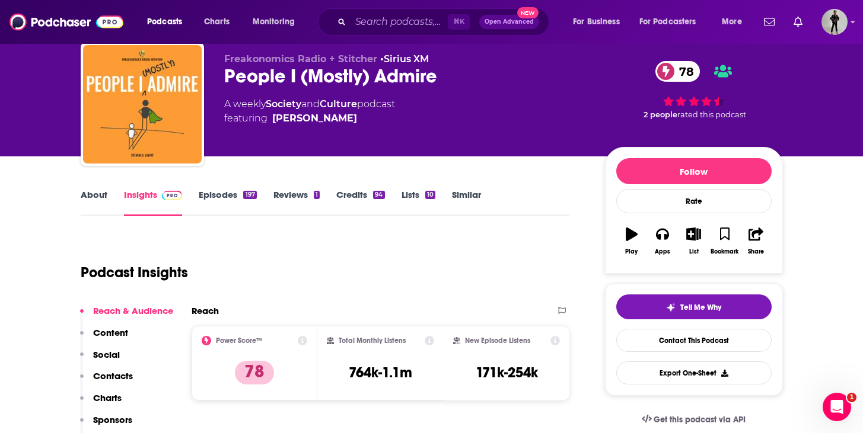
scroll to position [12, 0]
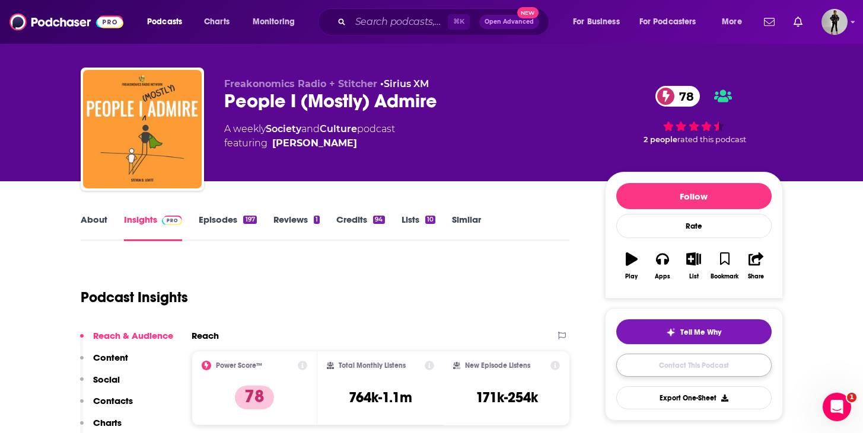
click at [642, 369] on link "Contact This Podcast" at bounding box center [693, 365] width 155 height 23
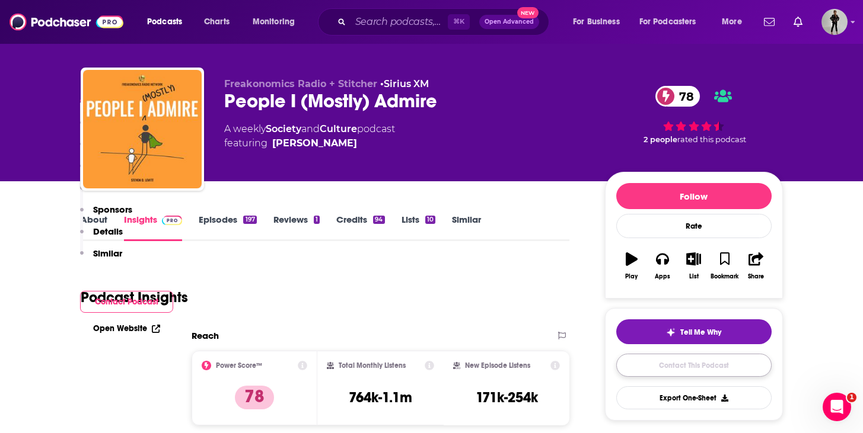
scroll to position [1144, 0]
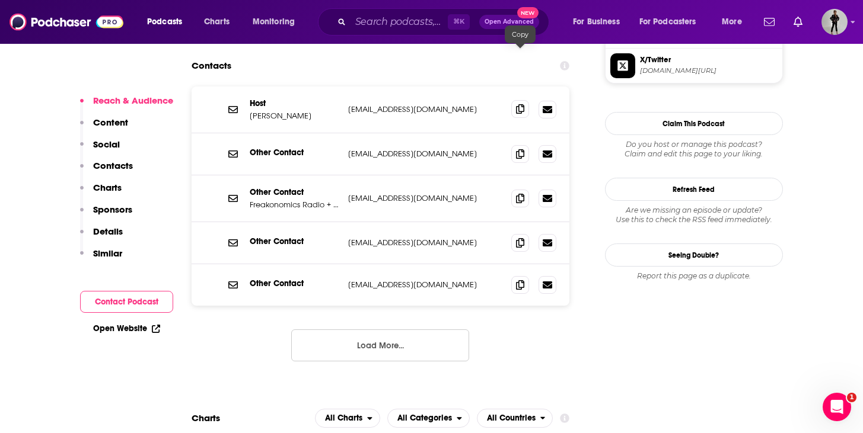
click at [519, 104] on icon at bounding box center [520, 108] width 8 height 9
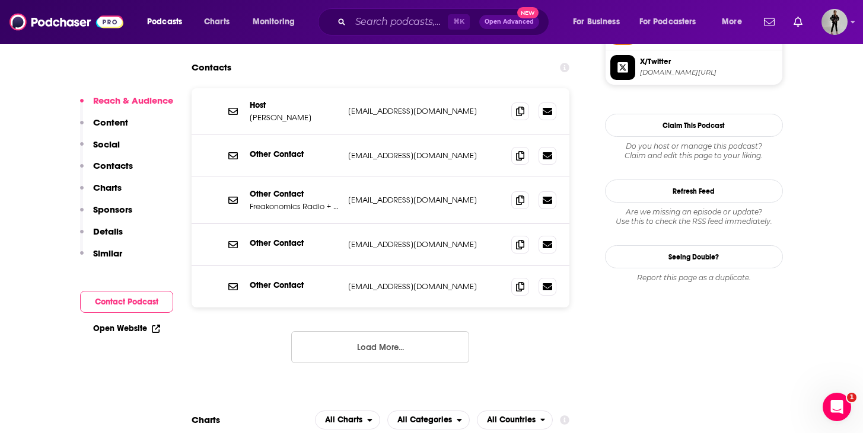
scroll to position [1141, 0]
click at [518, 147] on span at bounding box center [520, 156] width 18 height 18
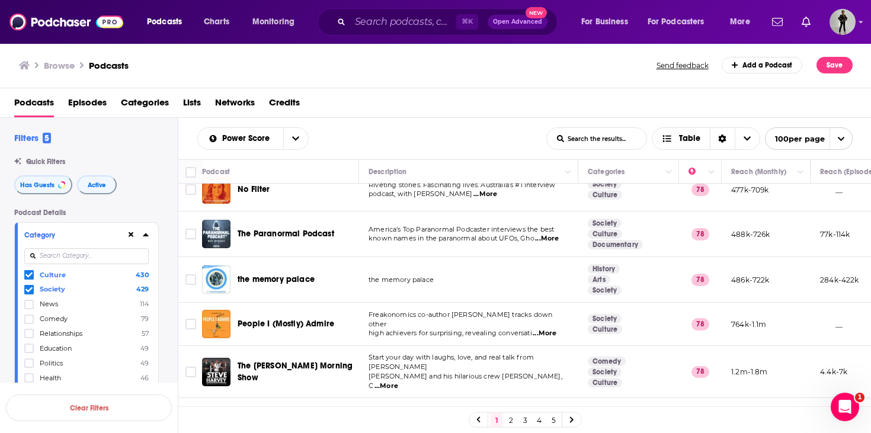
scroll to position [1720, 0]
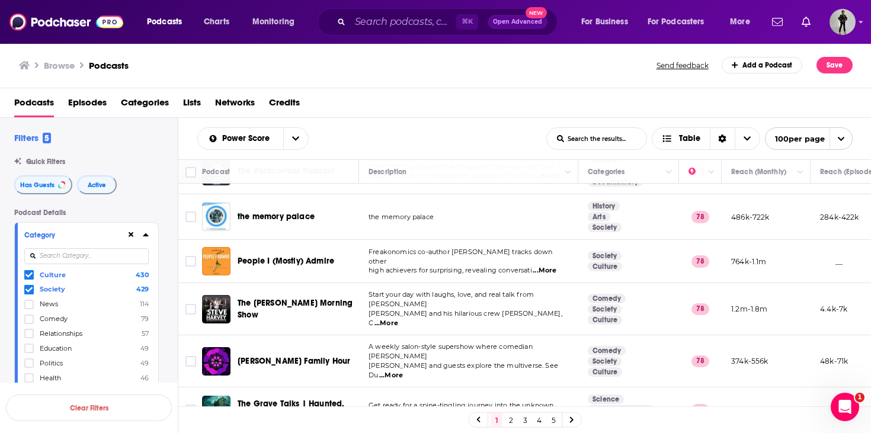
click at [398, 319] on span "...More" at bounding box center [387, 323] width 24 height 9
click at [411, 343] on span "A weekly salon-style supershow where comedian [PERSON_NAME]" at bounding box center [451, 352] width 164 height 18
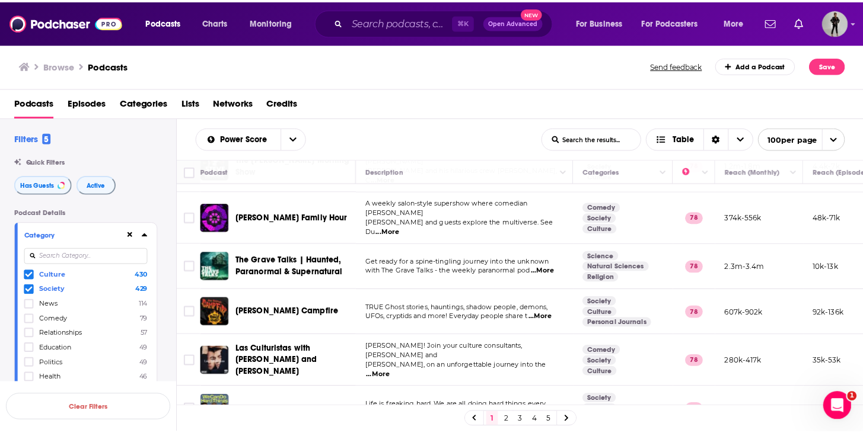
scroll to position [1901, 0]
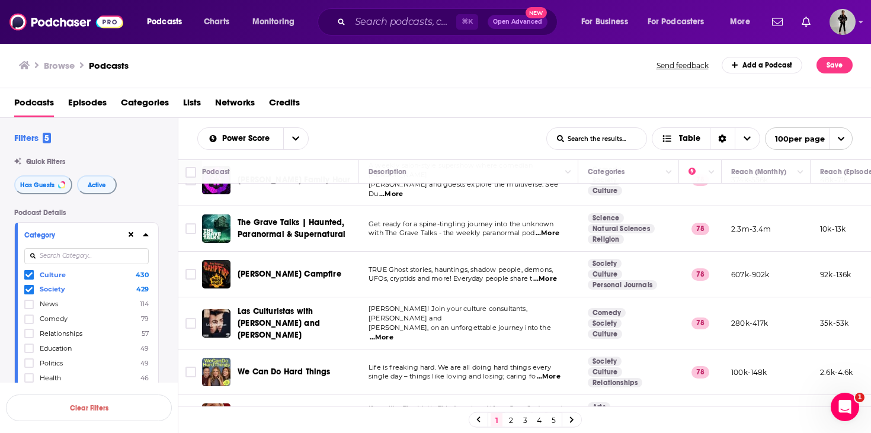
click at [413, 71] on div "Browse Podcasts" at bounding box center [338, 65] width 639 height 17
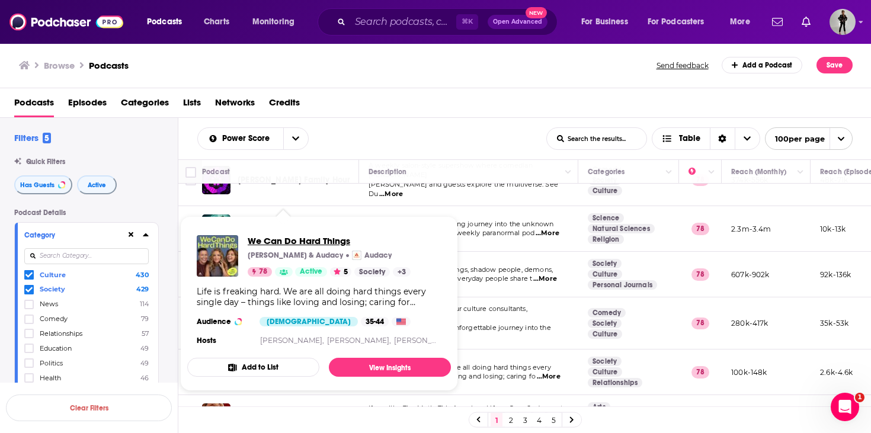
click at [314, 240] on span "We Can Do Hard Things" at bounding box center [329, 240] width 163 height 11
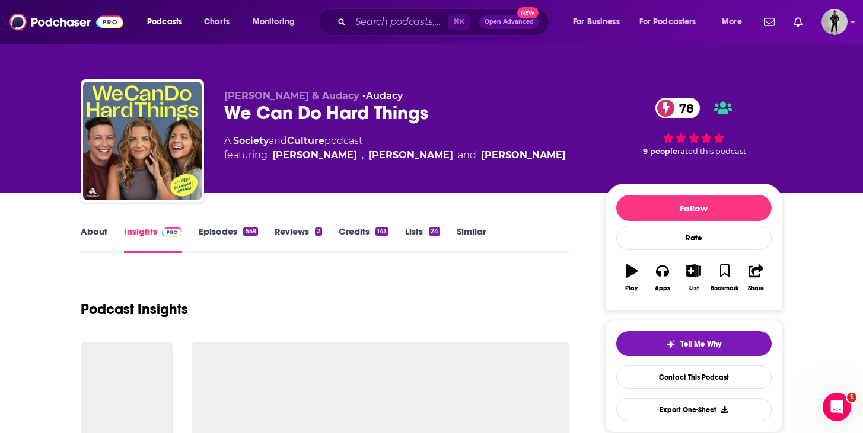
click at [91, 234] on link "About" at bounding box center [94, 239] width 27 height 27
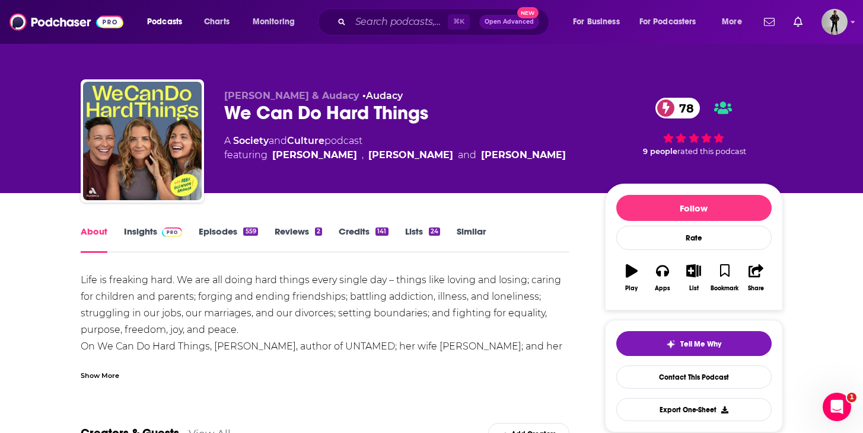
click at [118, 371] on div "Show More" at bounding box center [100, 374] width 39 height 11
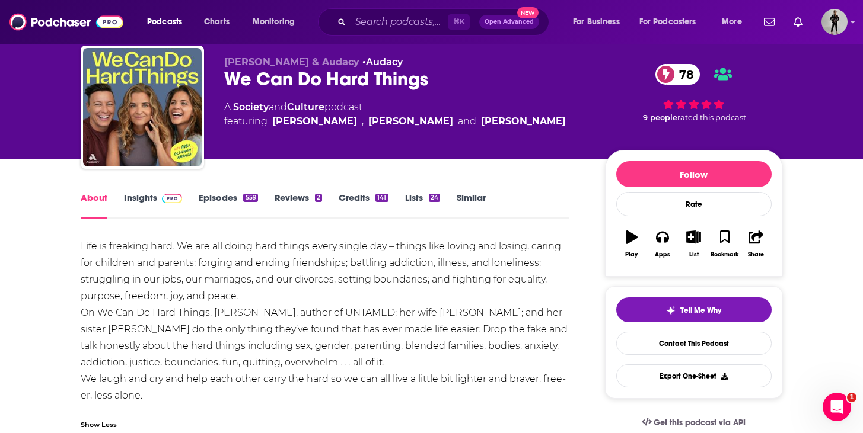
scroll to position [45, 0]
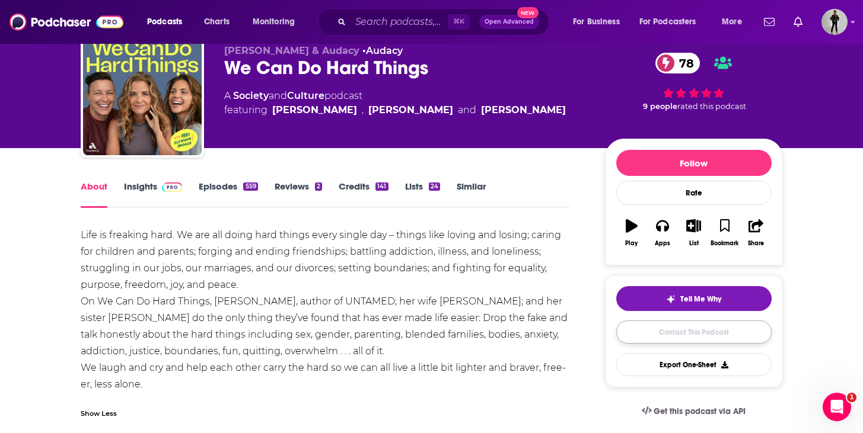
click at [676, 334] on link "Contact This Podcast" at bounding box center [693, 332] width 155 height 23
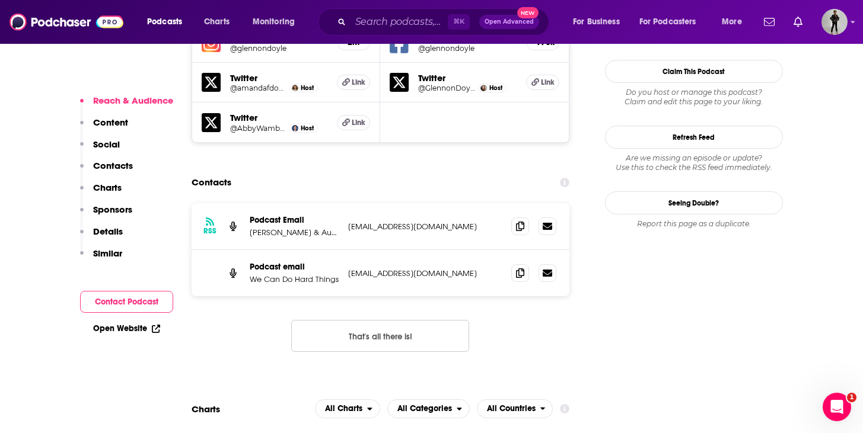
scroll to position [1135, 0]
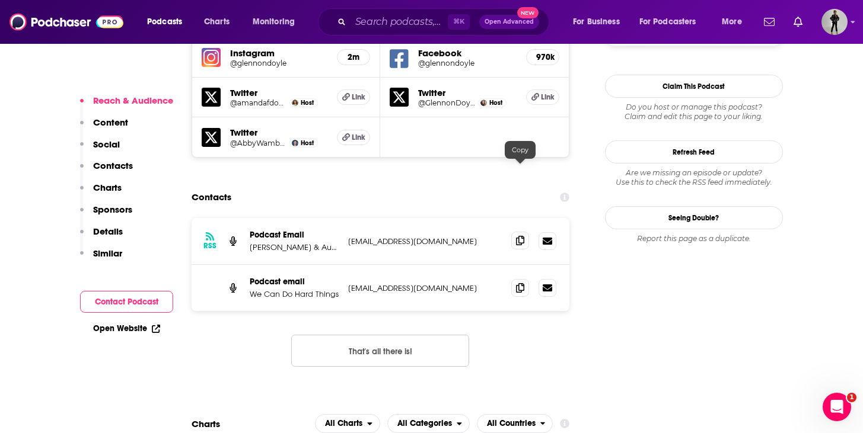
click at [517, 232] on span at bounding box center [520, 241] width 18 height 18
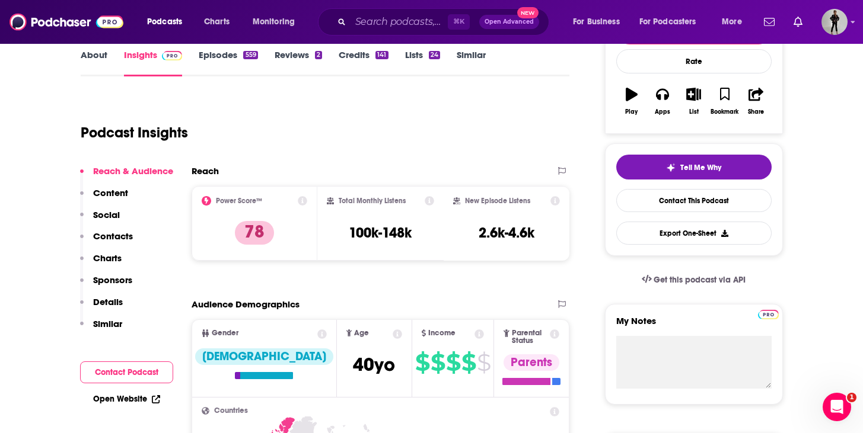
scroll to position [0, 0]
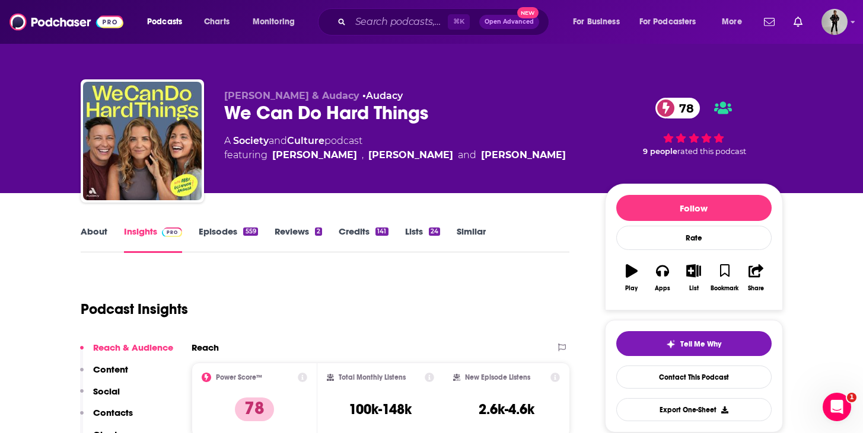
click at [234, 236] on link "Episodes 559" at bounding box center [228, 239] width 59 height 27
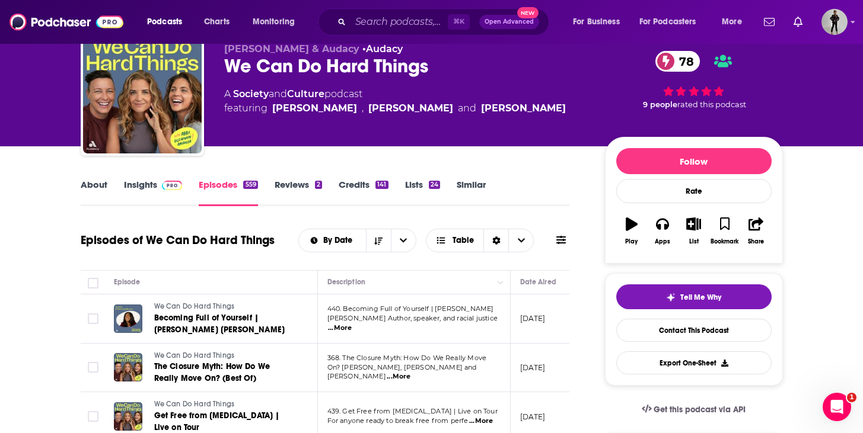
scroll to position [20, 0]
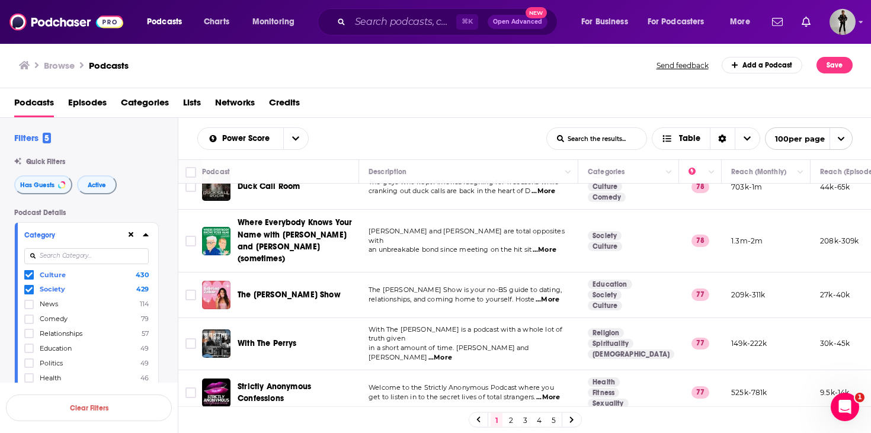
scroll to position [2339, 0]
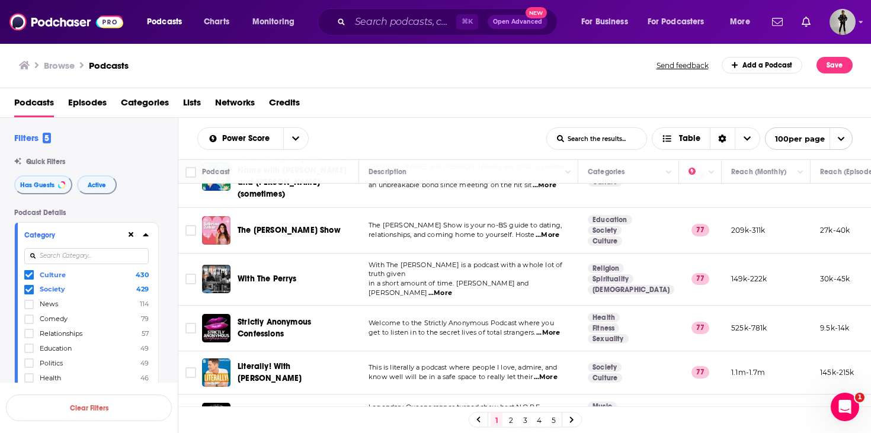
click at [554, 373] on span "...More" at bounding box center [546, 377] width 24 height 9
click at [385, 352] on td "This is literally a podcast where people I love, admire, and know well will be …" at bounding box center [468, 373] width 219 height 43
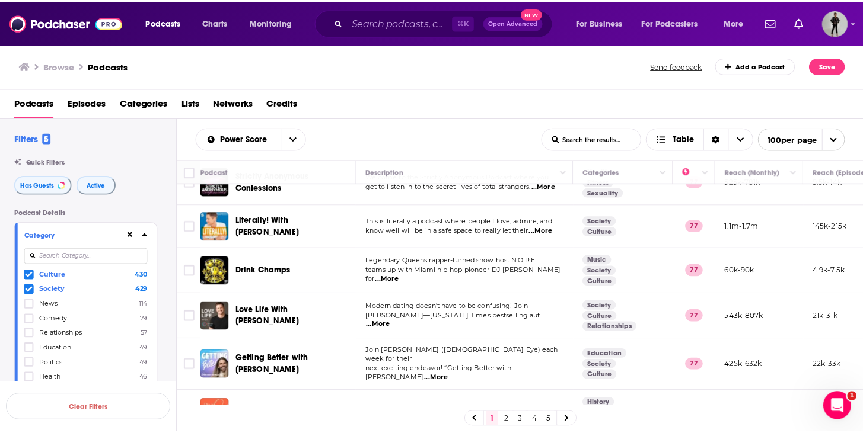
scroll to position [2495, 0]
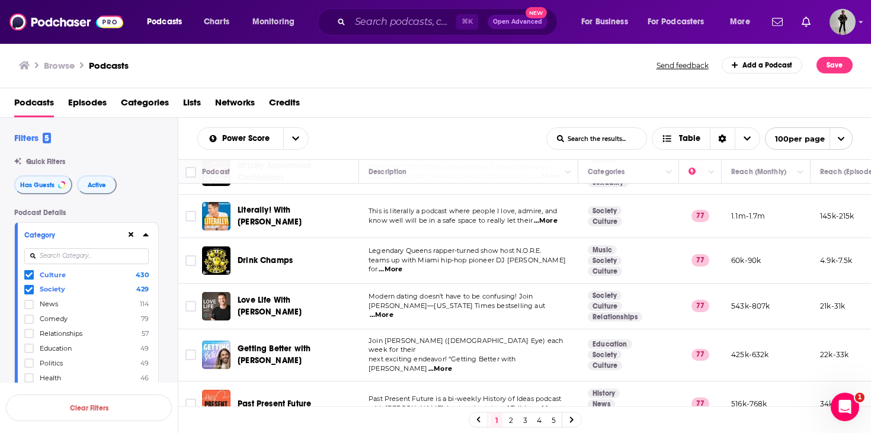
click at [452, 365] on span "...More" at bounding box center [441, 369] width 24 height 9
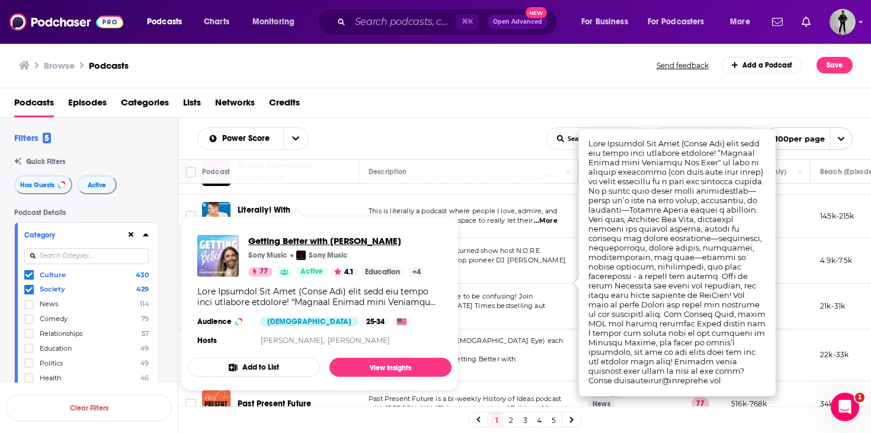
click at [358, 240] on span "Getting Better with [PERSON_NAME]" at bounding box center [336, 240] width 177 height 11
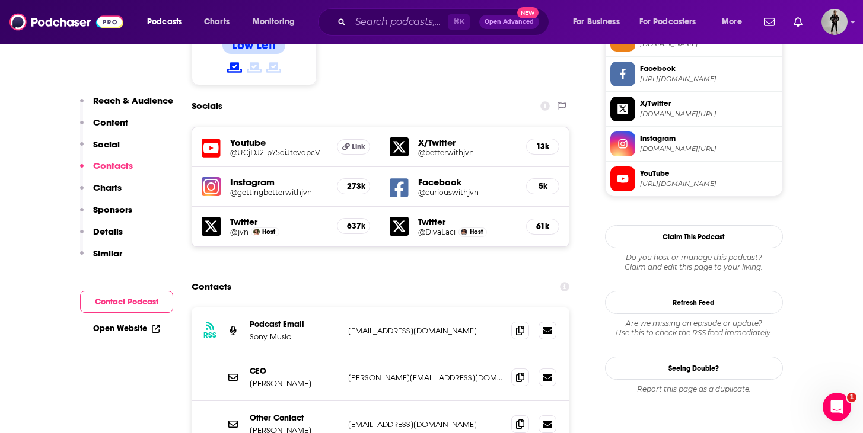
scroll to position [1093, 0]
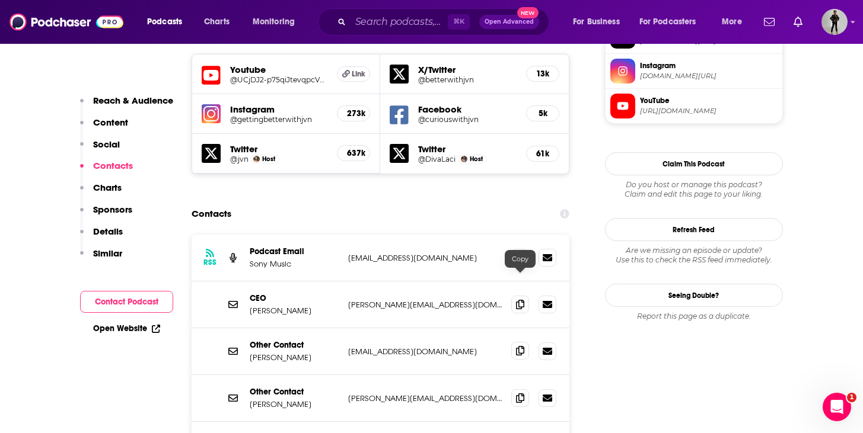
click at [517, 346] on icon at bounding box center [520, 350] width 8 height 9
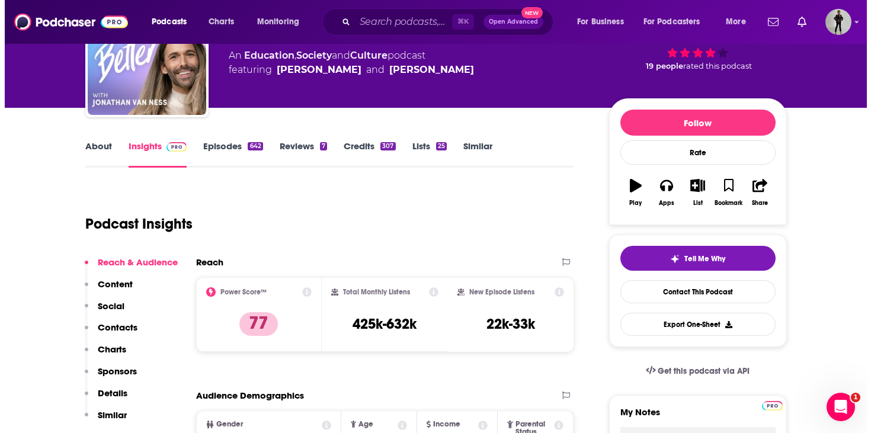
scroll to position [0, 0]
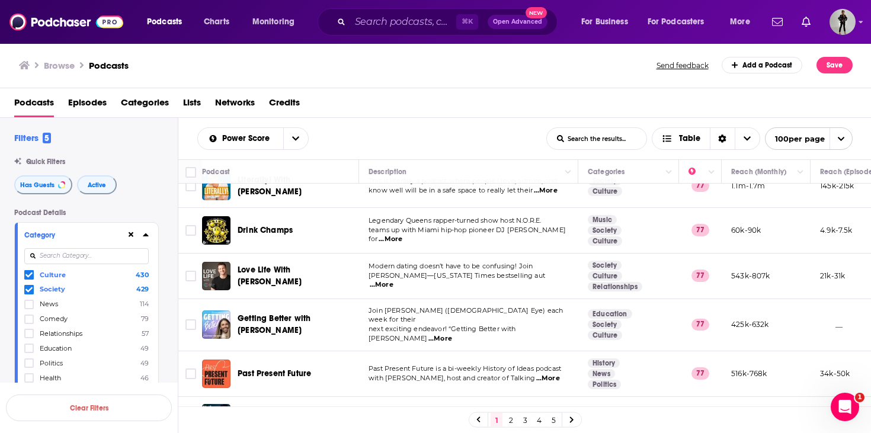
scroll to position [2526, 0]
click at [547, 418] on span "...More" at bounding box center [552, 422] width 24 height 9
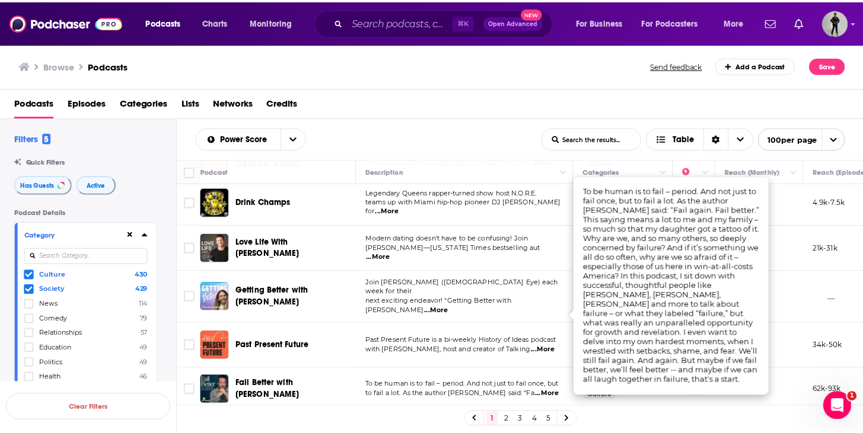
scroll to position [2620, 0]
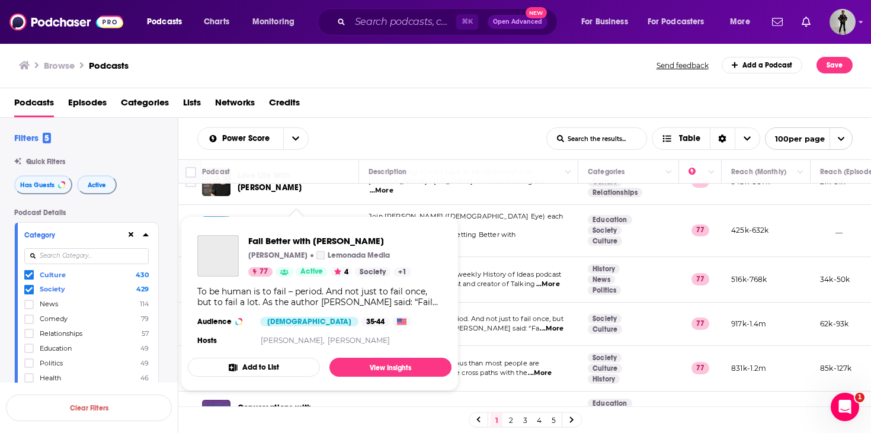
click at [255, 245] on div "Podcasts Charts Monitoring ⌘ K Open Advanced New For Business For Podcasters Mo…" at bounding box center [435, 216] width 871 height 433
click at [291, 238] on span "Fail Better with [PERSON_NAME]" at bounding box center [329, 240] width 163 height 11
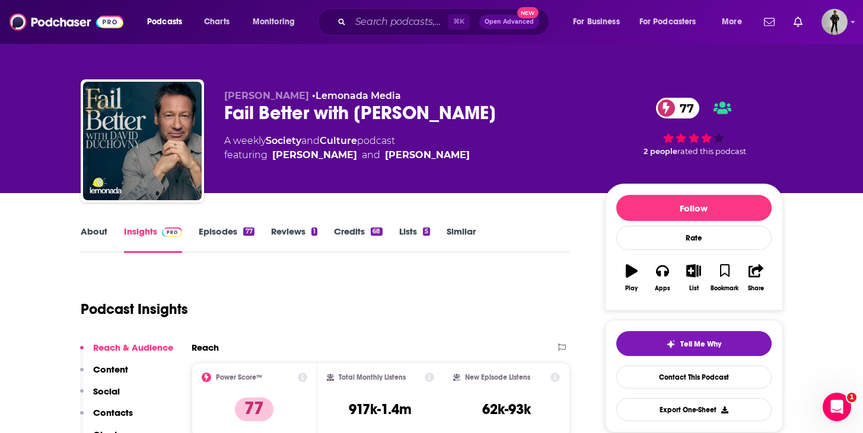
click at [360, 187] on div "[PERSON_NAME] • Lemonada Media Fail Better with [PERSON_NAME] 77 A weekly Socie…" at bounding box center [503, 143] width 558 height 107
click at [215, 233] on link "Episodes 77" at bounding box center [226, 239] width 55 height 27
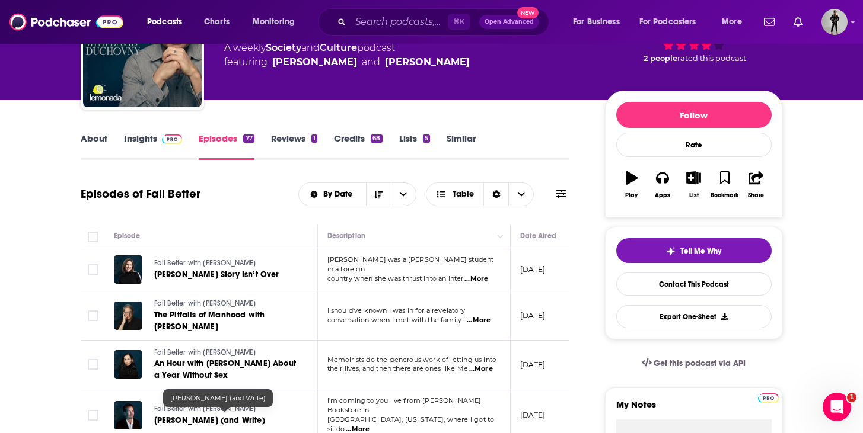
scroll to position [61, 0]
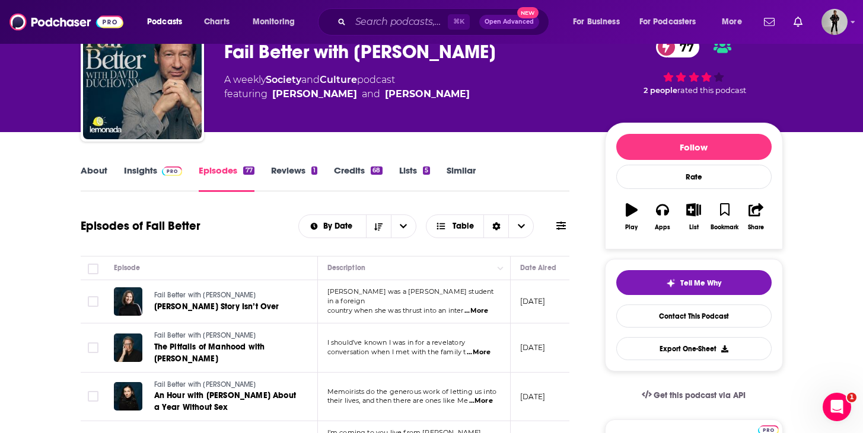
click at [97, 173] on link "About" at bounding box center [94, 178] width 27 height 27
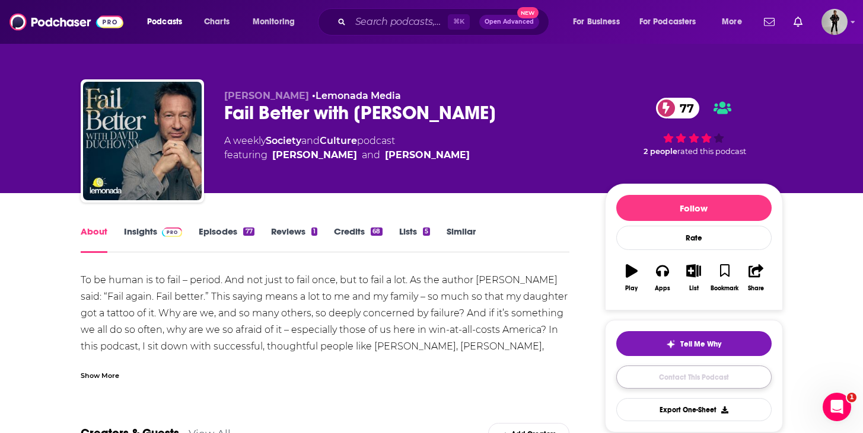
click at [673, 384] on link "Contact This Podcast" at bounding box center [693, 377] width 155 height 23
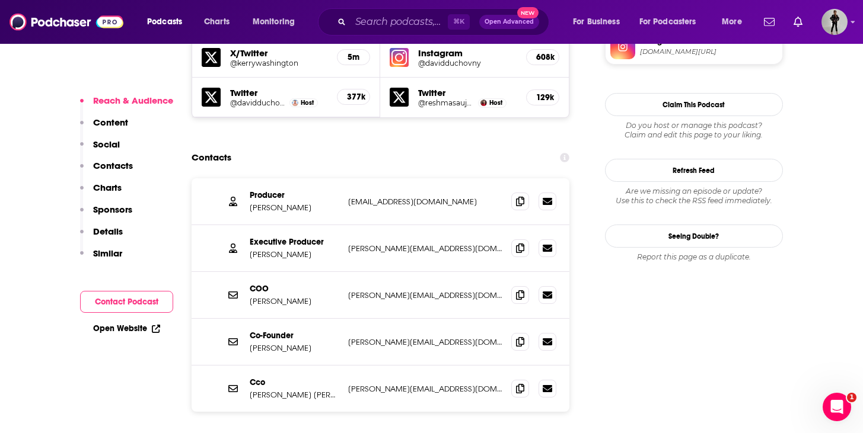
scroll to position [1049, 0]
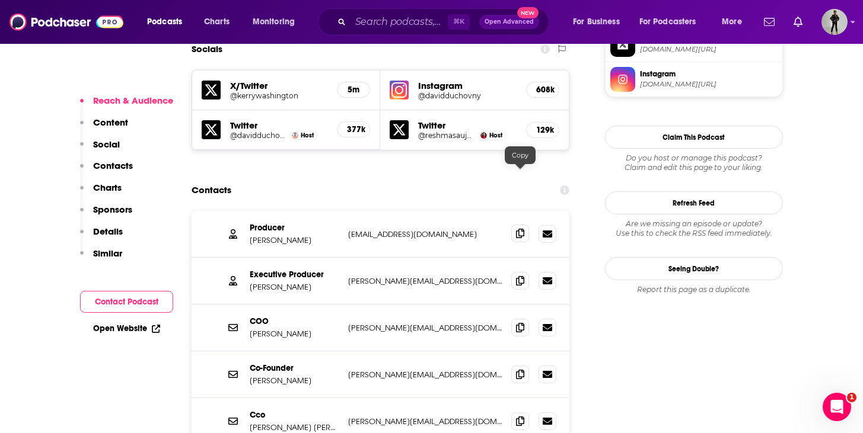
click at [515, 225] on span at bounding box center [520, 234] width 18 height 18
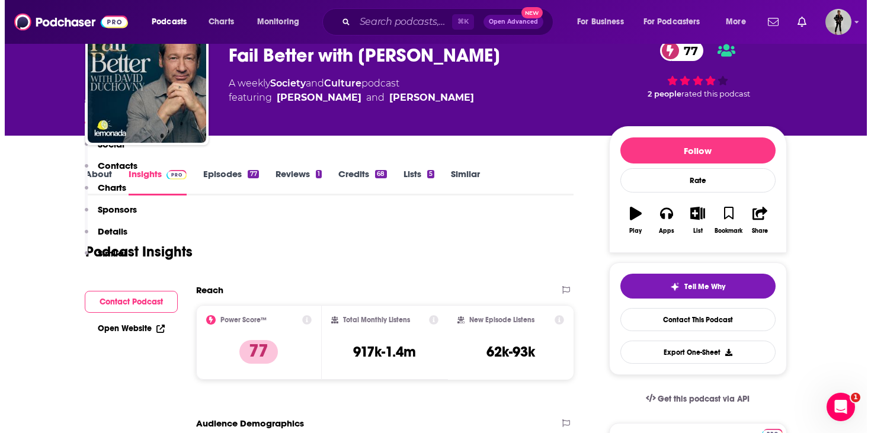
scroll to position [0, 0]
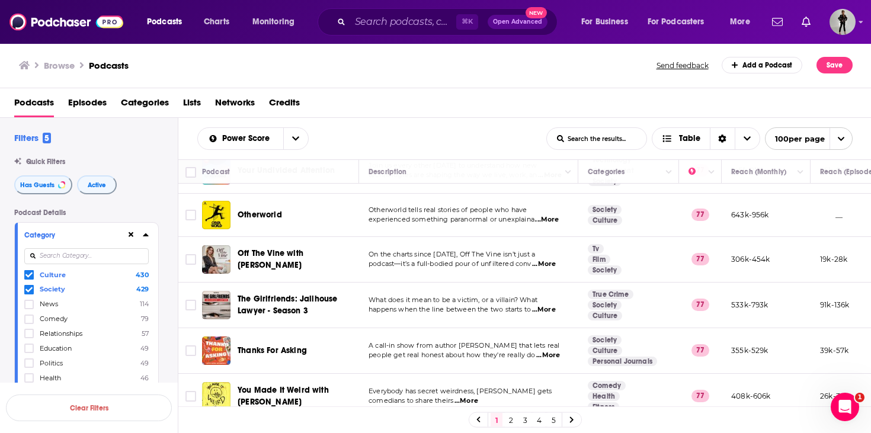
scroll to position [3005, 0]
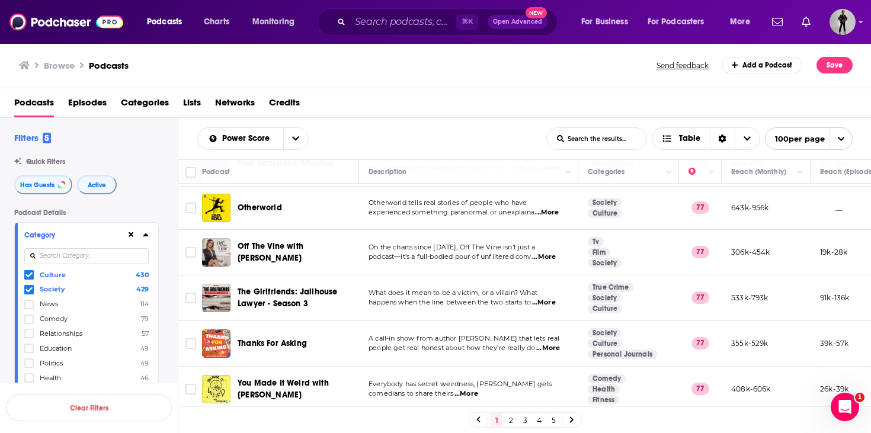
click at [563, 430] on p "[PERSON_NAME] and [PERSON_NAME], the notorious crier fr ...More" at bounding box center [469, 439] width 200 height 19
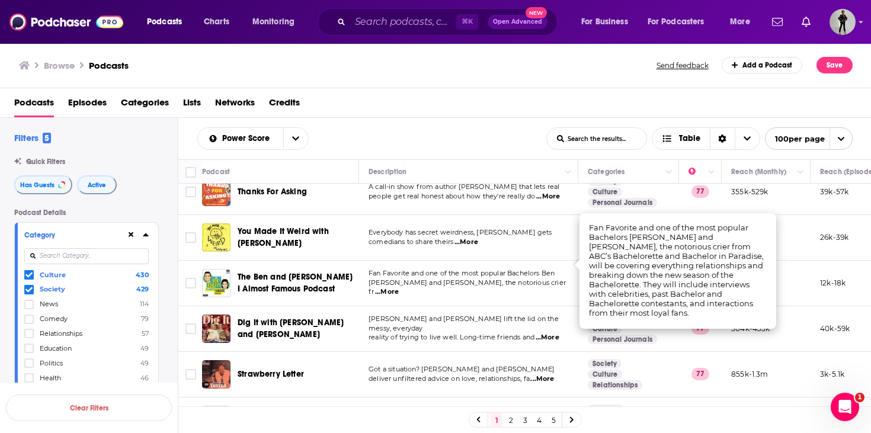
scroll to position [3159, 0]
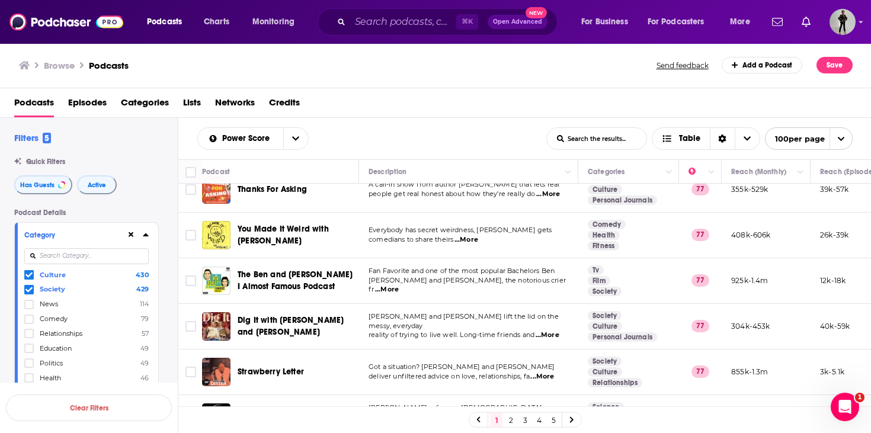
click at [474, 104] on div "Podcasts Episodes Categories Lists Networks Credits" at bounding box center [438, 105] width 848 height 24
click at [550, 422] on span "...More" at bounding box center [547, 426] width 24 height 9
click at [500, 123] on div "Power Score List Search Input Search the results... Table List Search Input Sea…" at bounding box center [525, 138] width 694 height 41
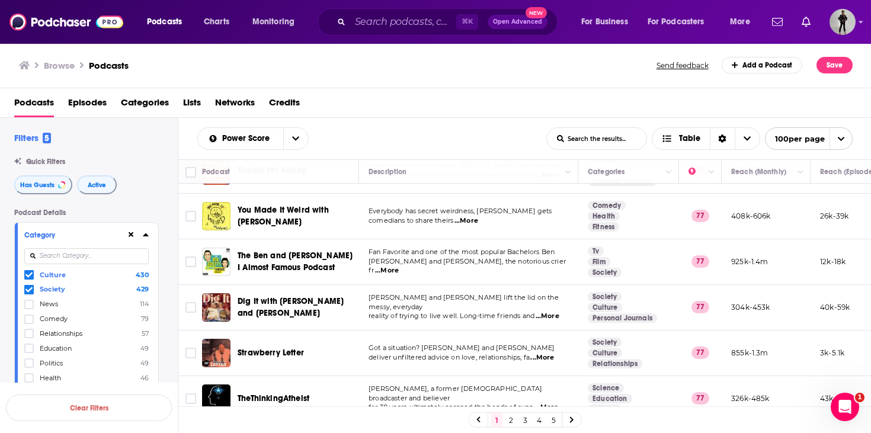
scroll to position [3179, 0]
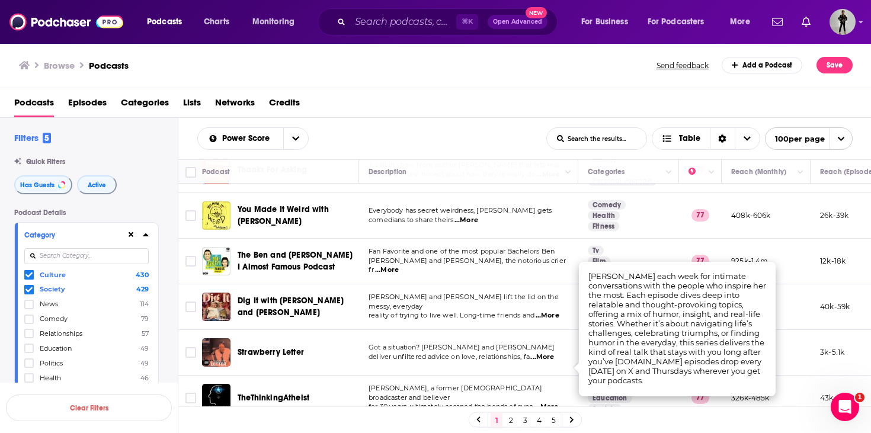
click at [452, 139] on div "Power Score List Search Input Search the results... Table" at bounding box center [371, 138] width 349 height 23
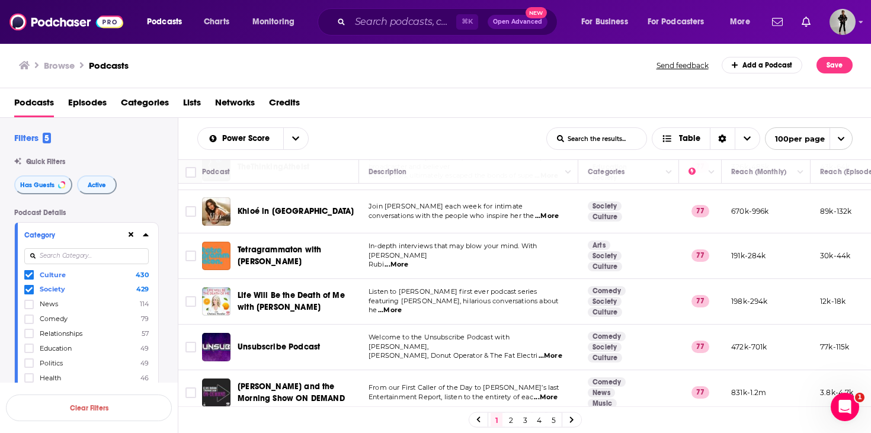
scroll to position [3317, 0]
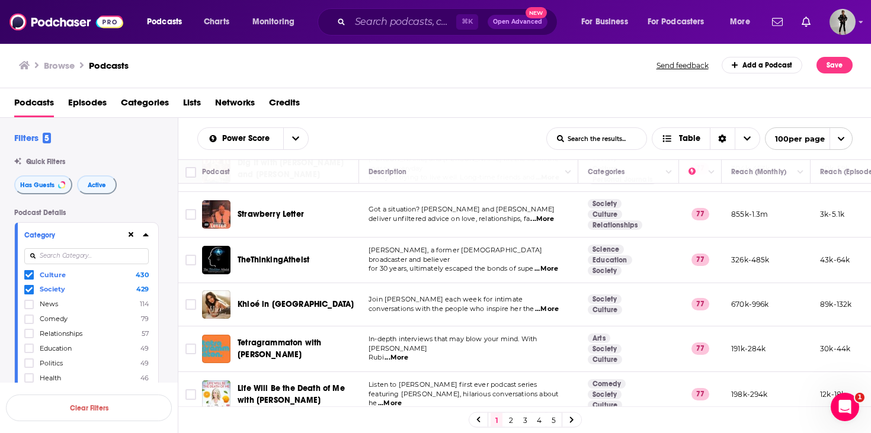
click at [451, 114] on div "Podcasts Episodes Categories Lists Networks Credits" at bounding box center [438, 105] width 848 height 24
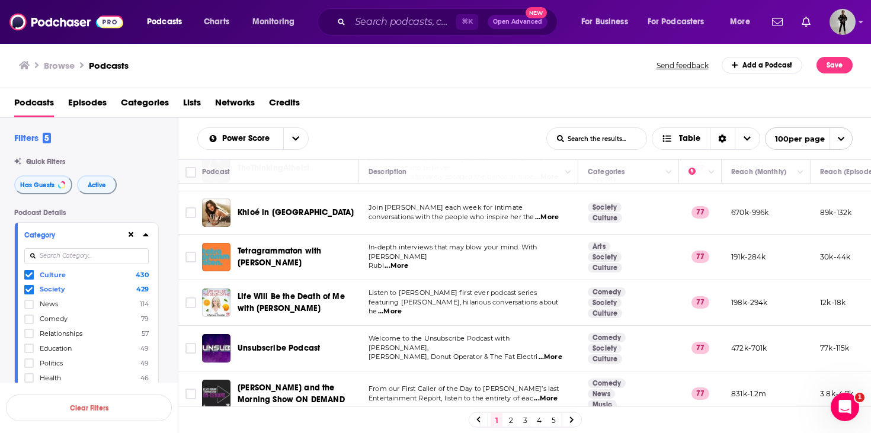
scroll to position [3426, 0]
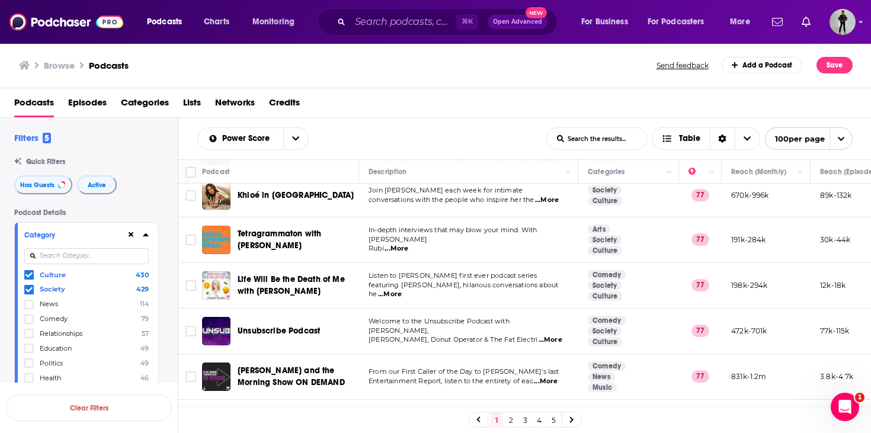
click at [544, 336] on span "...More" at bounding box center [551, 340] width 24 height 9
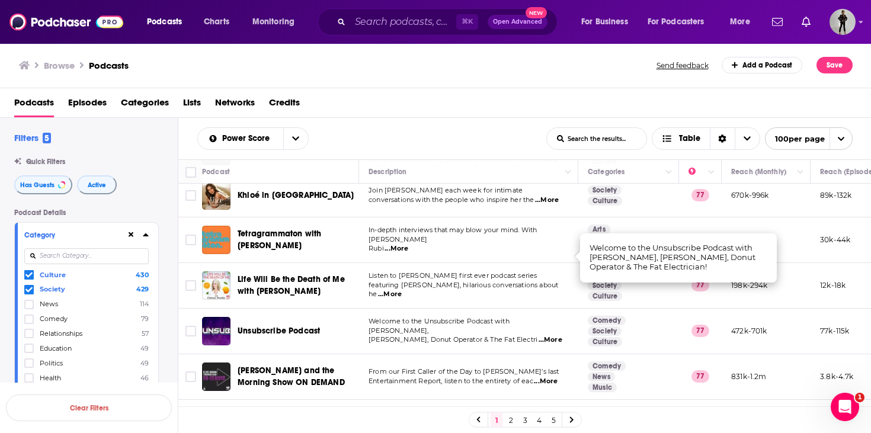
click at [510, 105] on div "Podcasts Episodes Categories Lists Networks Credits" at bounding box center [438, 105] width 848 height 24
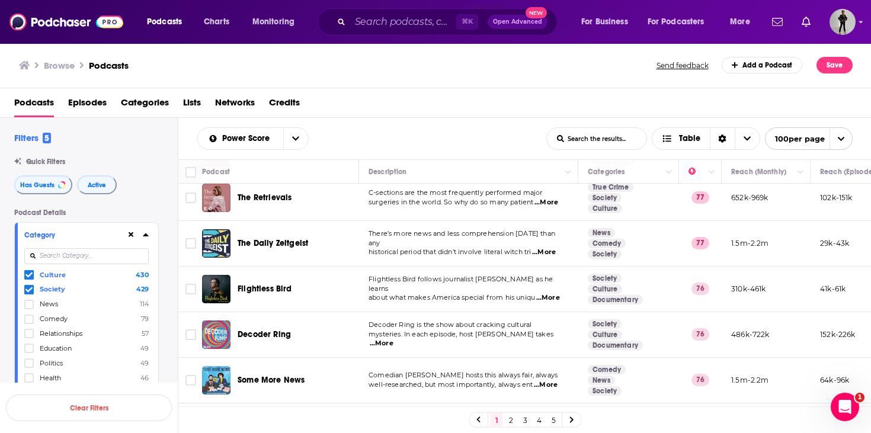
scroll to position [3864, 0]
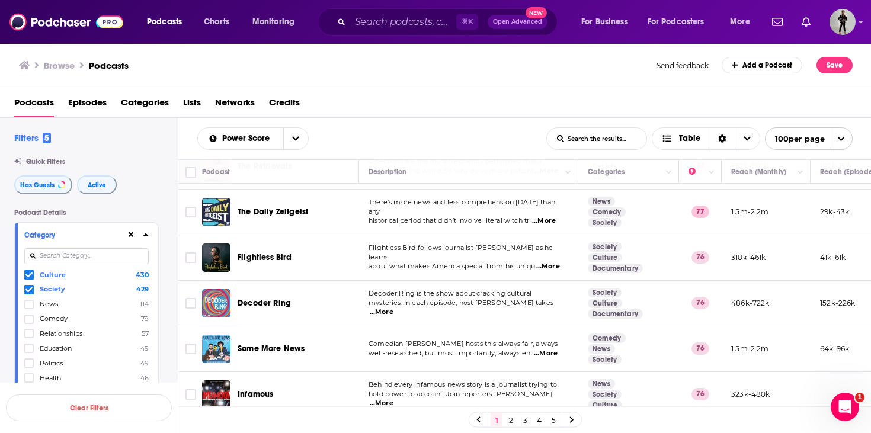
click at [394, 399] on span "...More" at bounding box center [382, 403] width 24 height 9
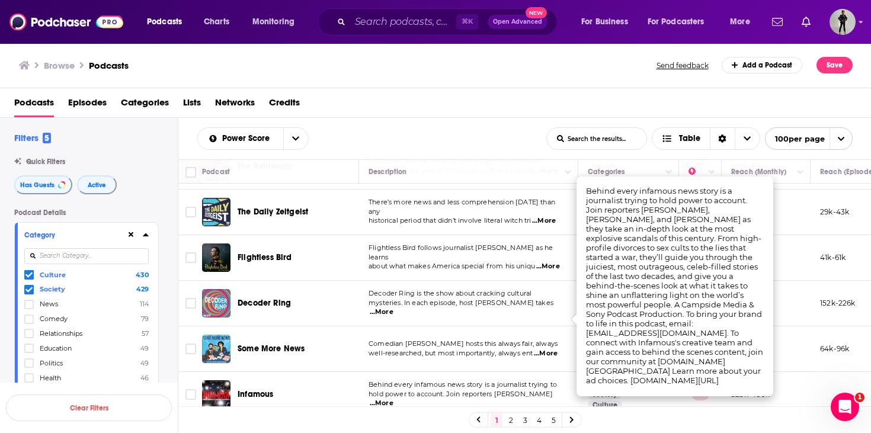
click at [428, 130] on div "Power Score List Search Input Search the results... Table" at bounding box center [371, 138] width 349 height 23
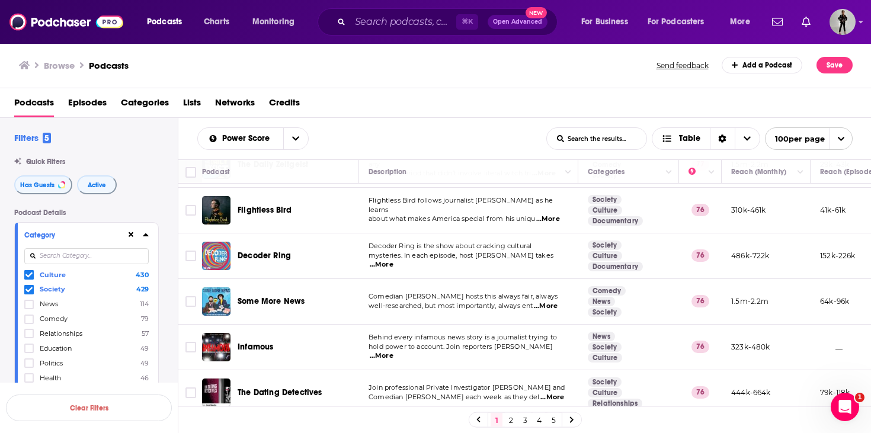
scroll to position [3959, 0]
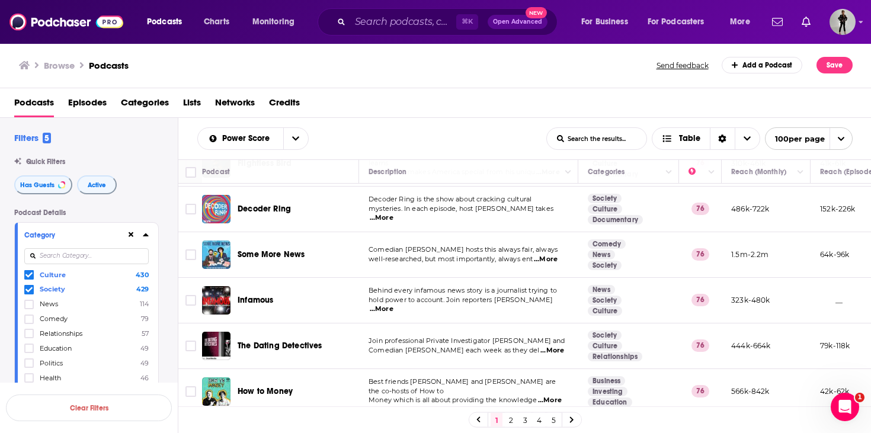
click at [552, 396] on span "...More" at bounding box center [550, 400] width 24 height 9
click at [430, 126] on div "Power Score List Search Input Search the results... Table List Search Input Sea…" at bounding box center [525, 138] width 694 height 41
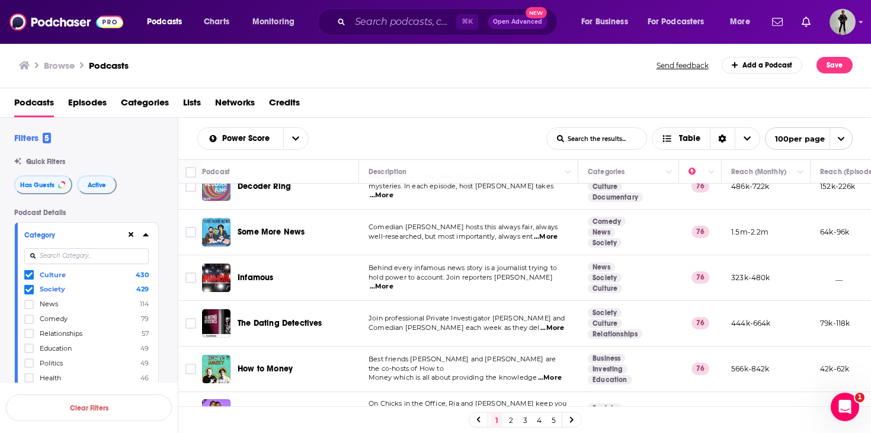
scroll to position [3982, 0]
click at [542, 417] on span "...More" at bounding box center [546, 421] width 24 height 9
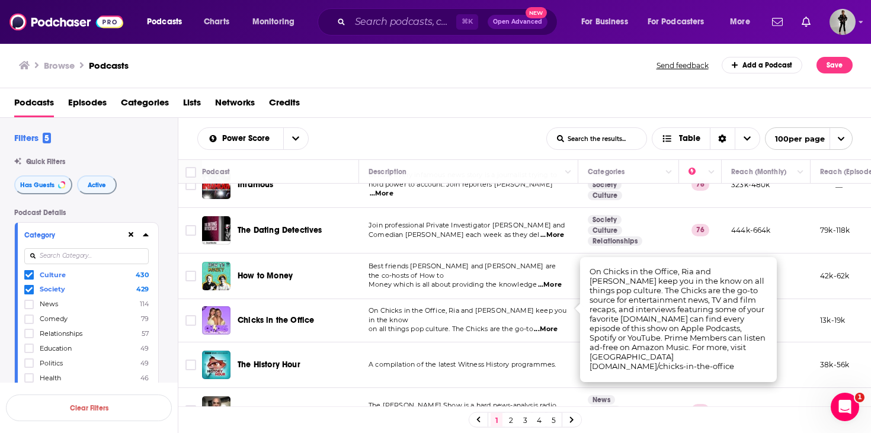
scroll to position [4118, 0]
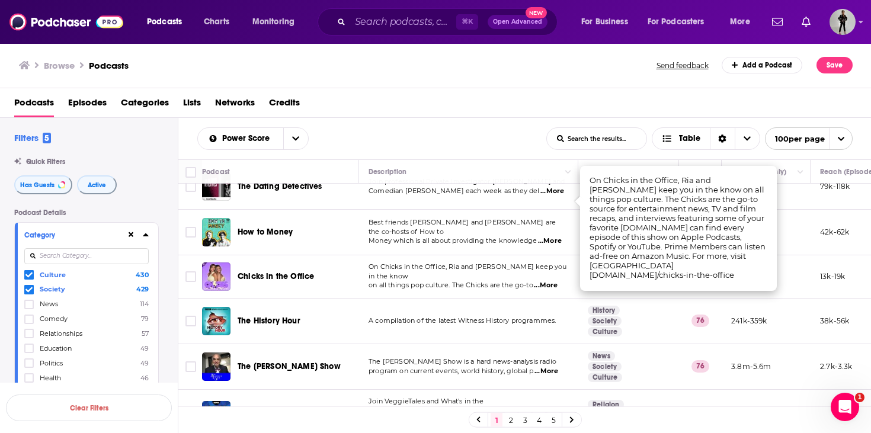
click at [427, 110] on div "Podcasts Episodes Categories Lists Networks Credits" at bounding box center [438, 105] width 848 height 24
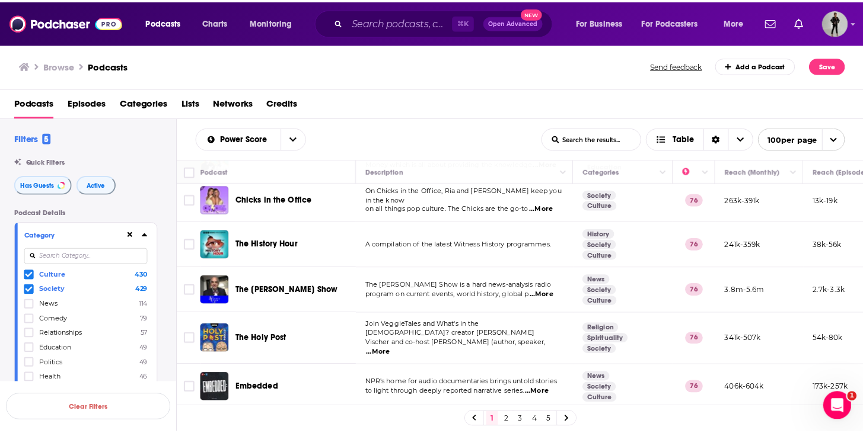
scroll to position [4303, 0]
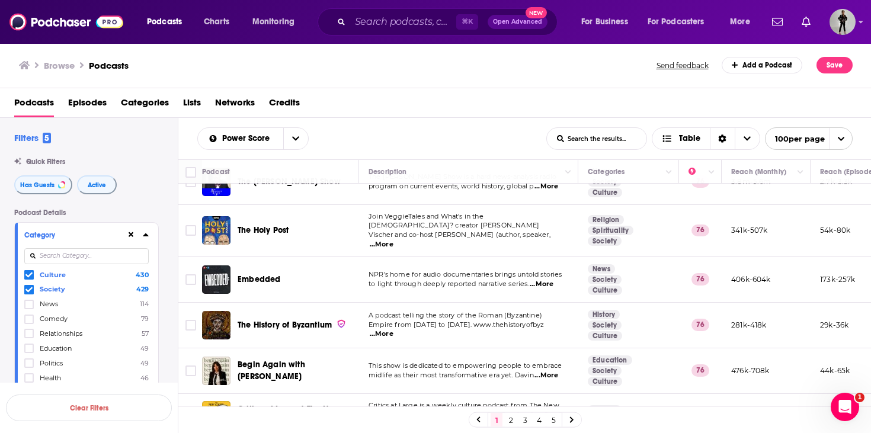
click at [548, 371] on span "...More" at bounding box center [547, 375] width 24 height 9
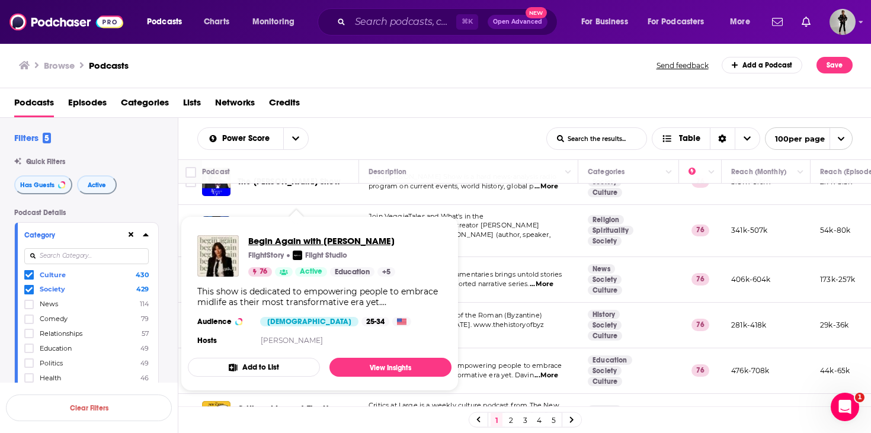
click at [277, 238] on span "Begin Again with [PERSON_NAME]" at bounding box center [321, 240] width 147 height 11
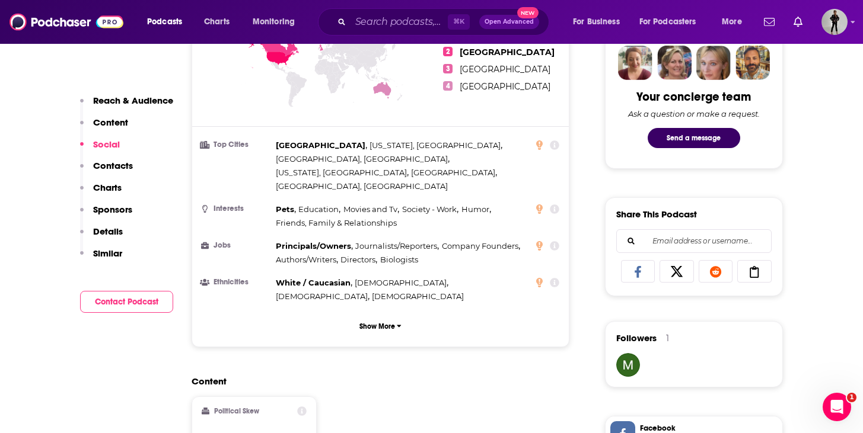
scroll to position [967, 0]
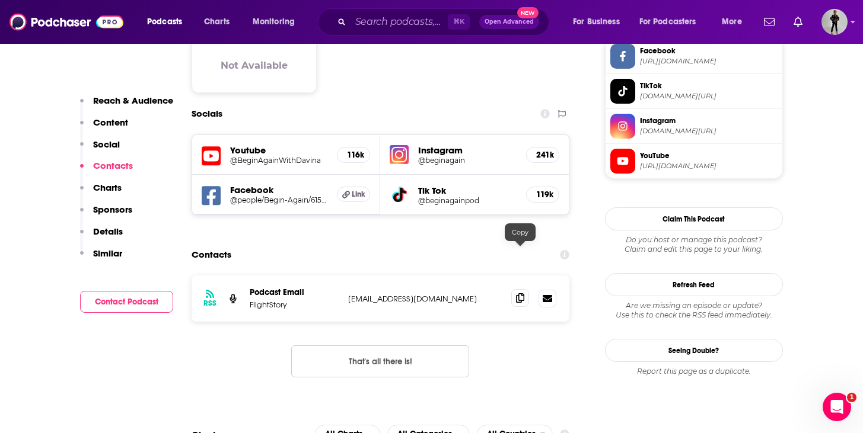
click at [519, 293] on icon at bounding box center [520, 297] width 8 height 9
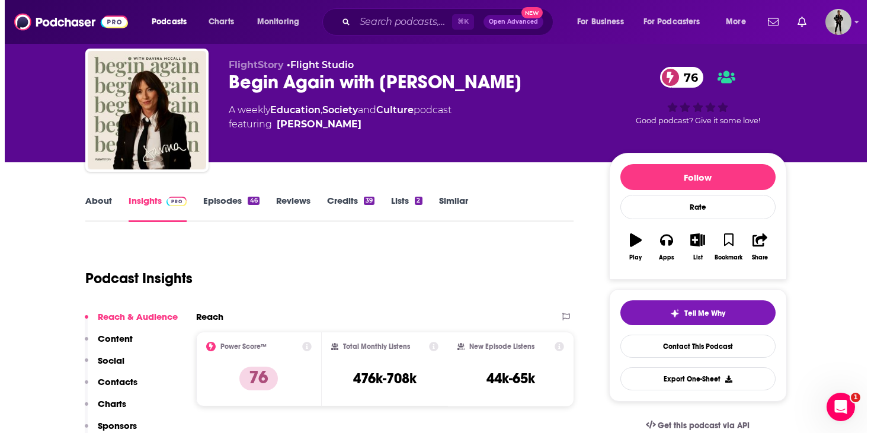
scroll to position [0, 0]
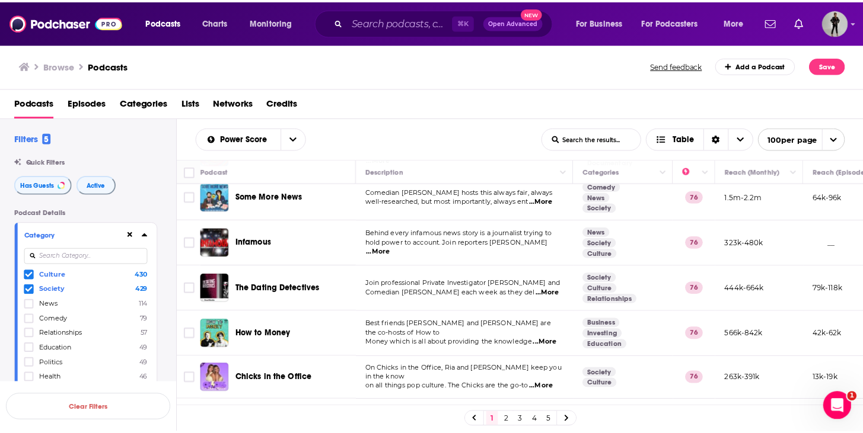
scroll to position [4346, 0]
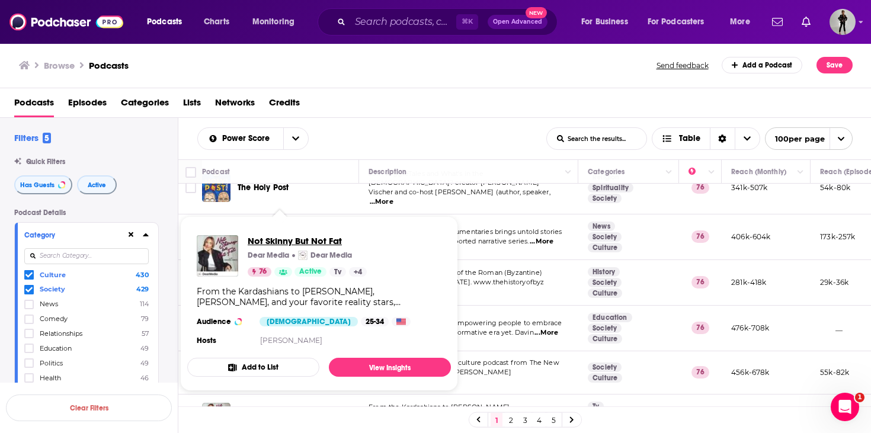
click at [304, 242] on span "Not Skinny But Not Fat" at bounding box center [307, 240] width 119 height 11
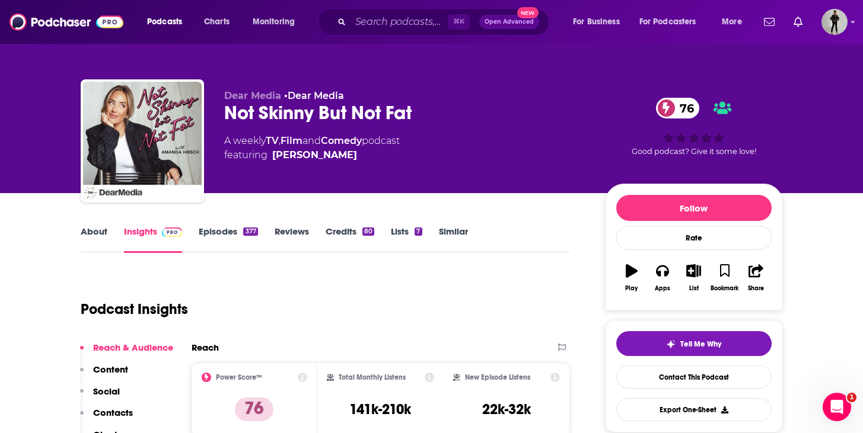
click at [234, 229] on link "Episodes 377" at bounding box center [228, 239] width 59 height 27
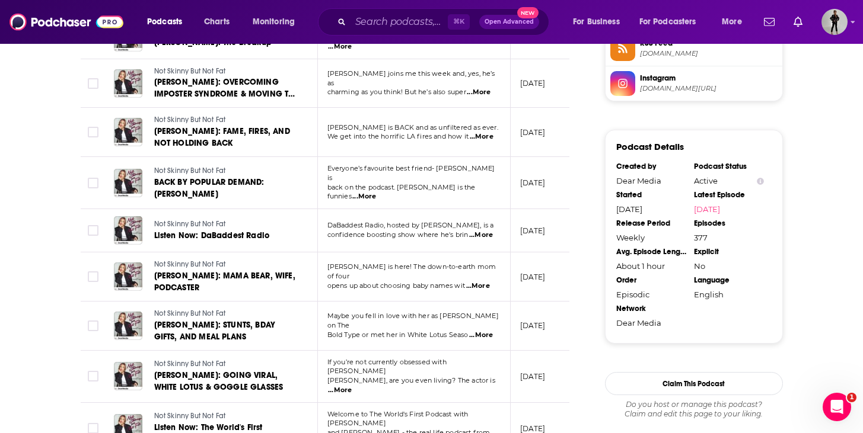
scroll to position [1086, 0]
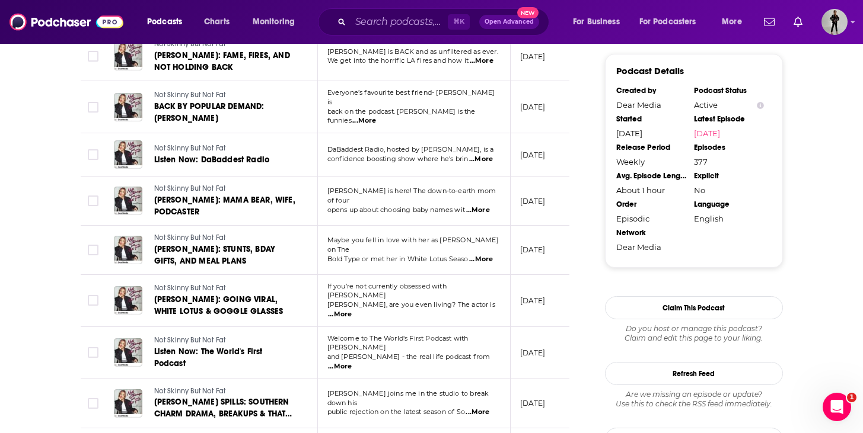
click at [352, 362] on span "...More" at bounding box center [340, 366] width 24 height 9
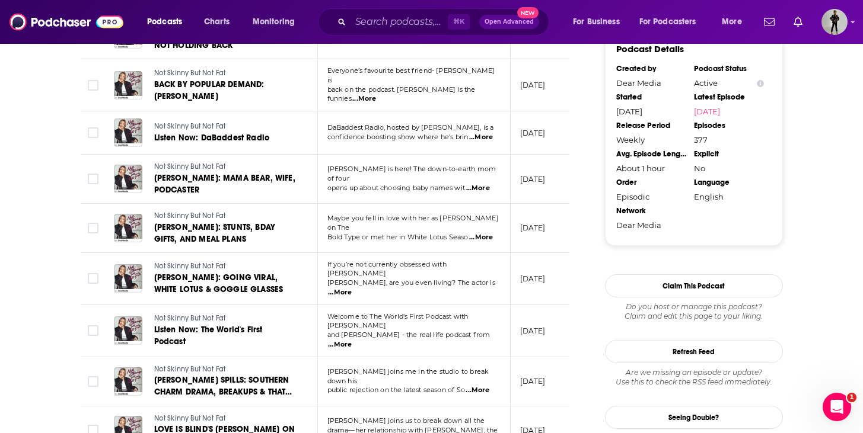
scroll to position [1335, 0]
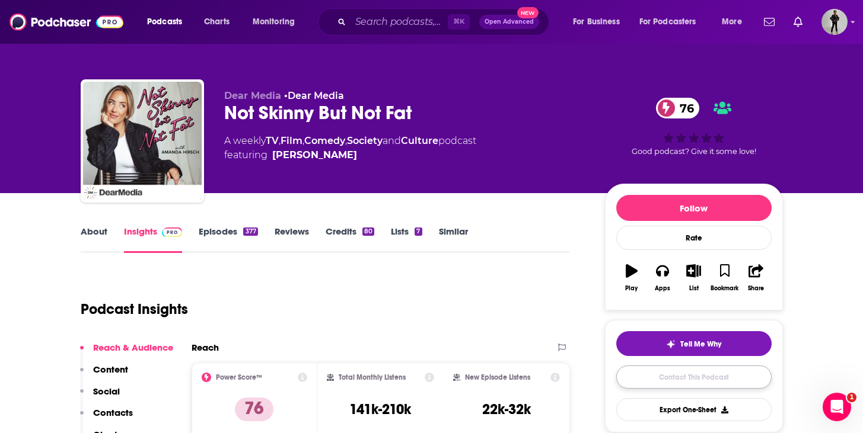
click at [700, 383] on link "Contact This Podcast" at bounding box center [693, 377] width 155 height 23
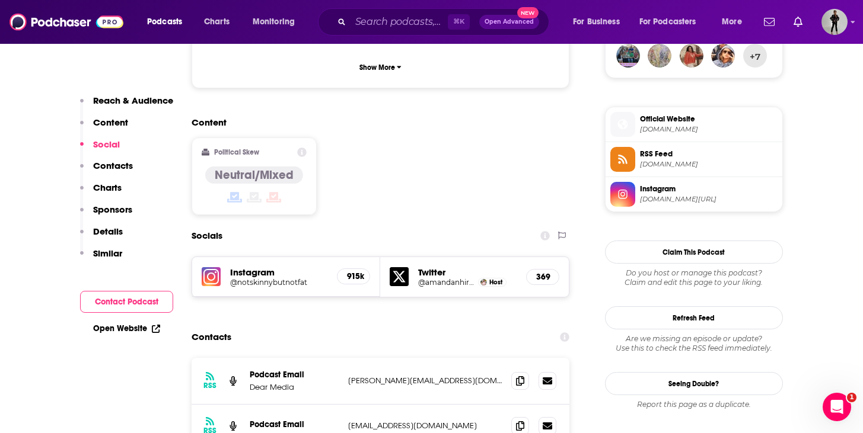
scroll to position [873, 0]
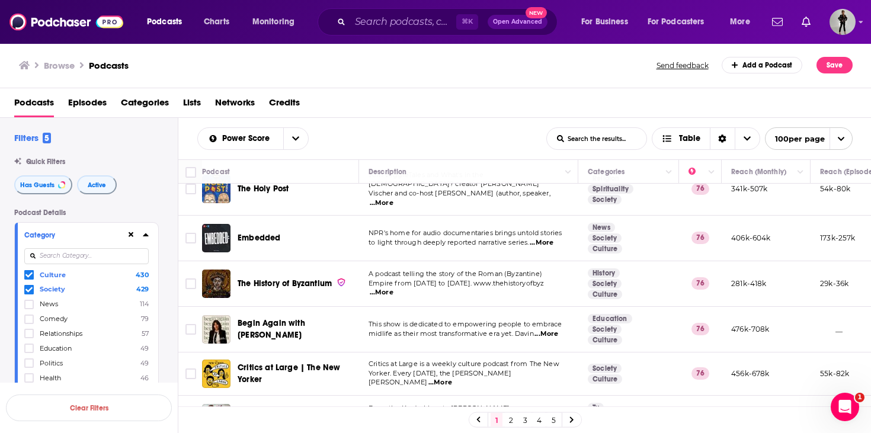
scroll to position [4346, 0]
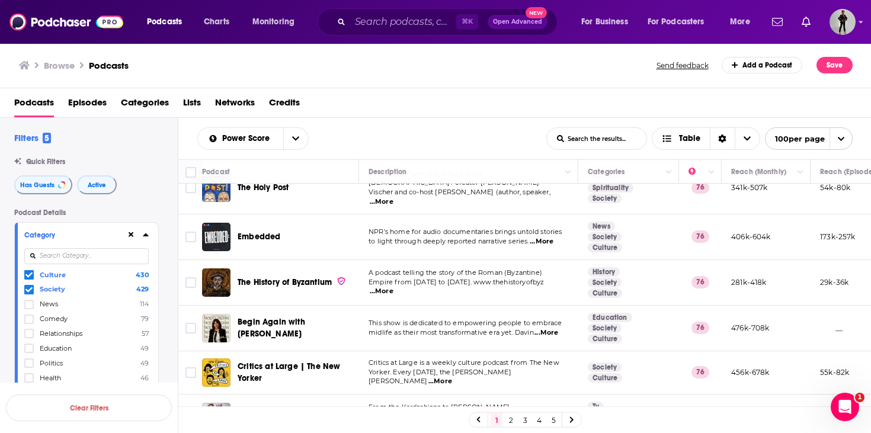
click at [509, 421] on link "2" at bounding box center [511, 420] width 12 height 14
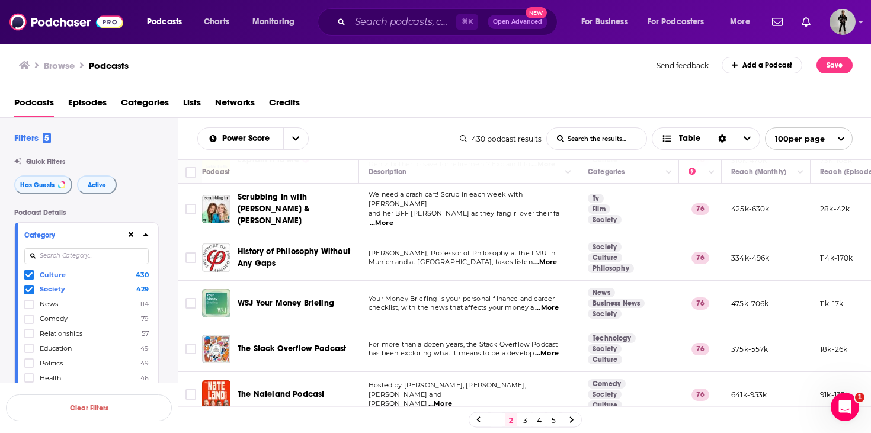
scroll to position [210, 0]
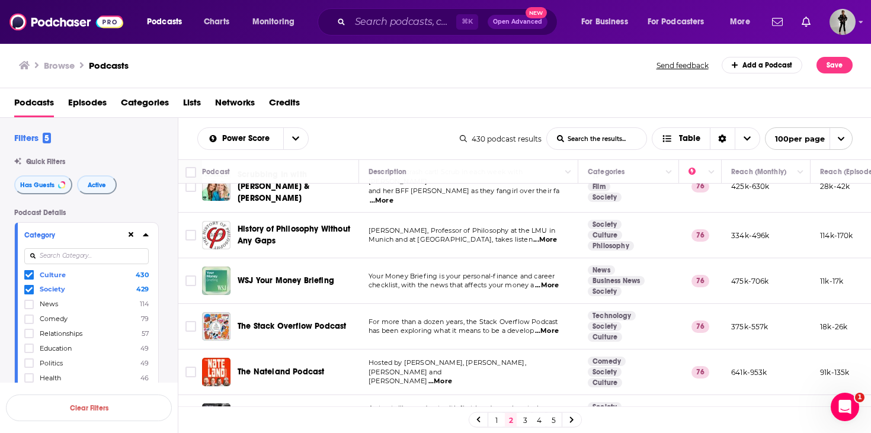
click at [429, 377] on span "...More" at bounding box center [441, 381] width 24 height 9
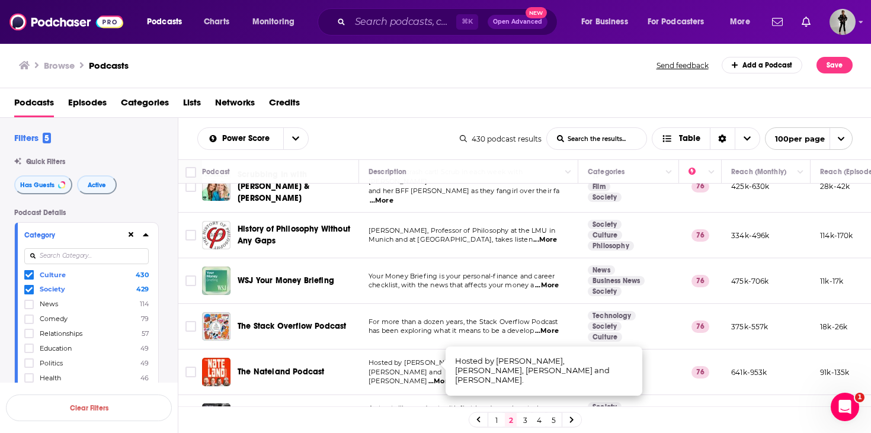
click at [425, 350] on td "Hosted by Nate Bargatze, Brian Bates, Aaron Weber and Dusty Slay ...More" at bounding box center [468, 373] width 219 height 46
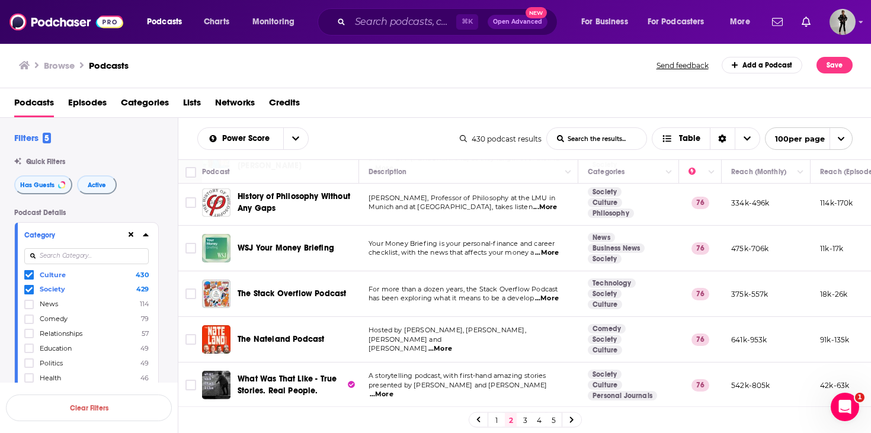
scroll to position [255, 0]
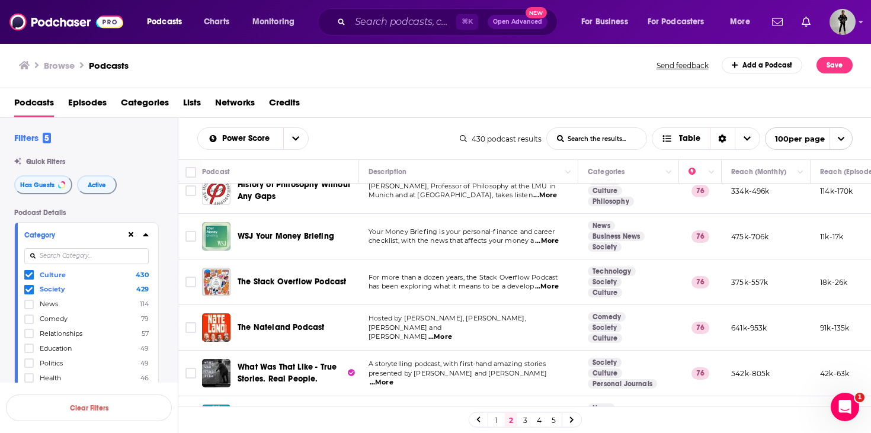
click at [394, 378] on span "...More" at bounding box center [382, 382] width 24 height 9
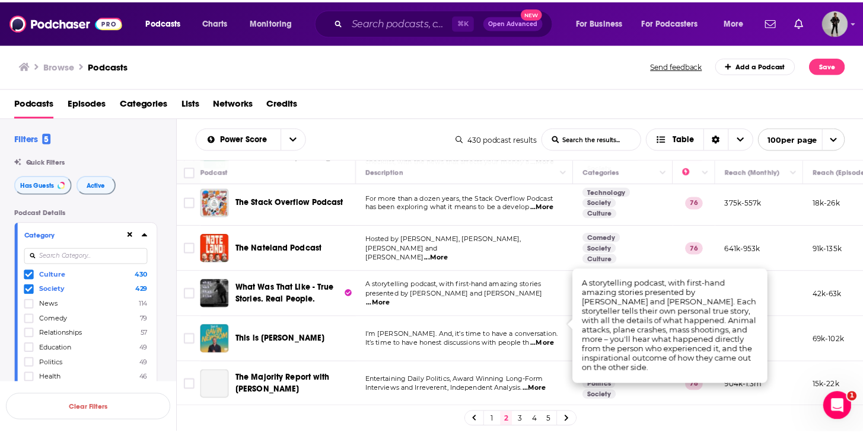
scroll to position [364, 0]
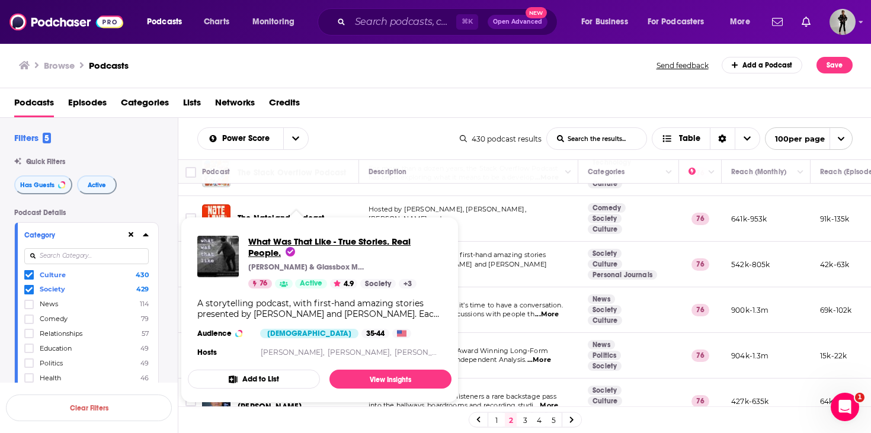
click at [266, 243] on span "What Was That Like - True Stories. Real People." at bounding box center [329, 247] width 162 height 23
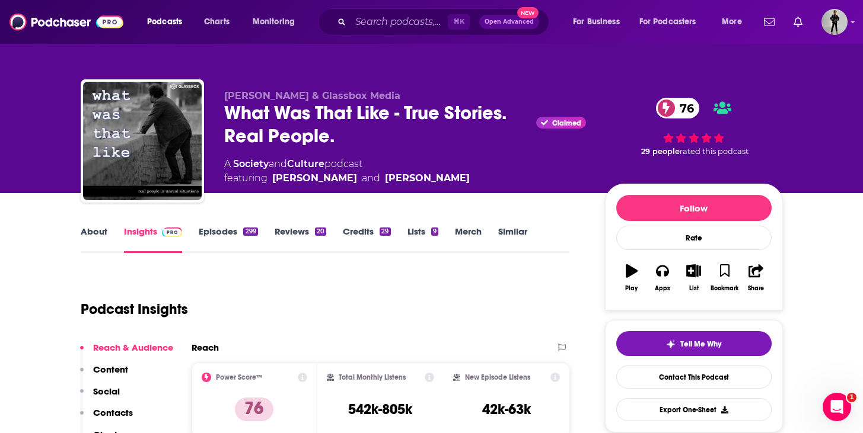
click at [245, 232] on div "299" at bounding box center [250, 232] width 14 height 8
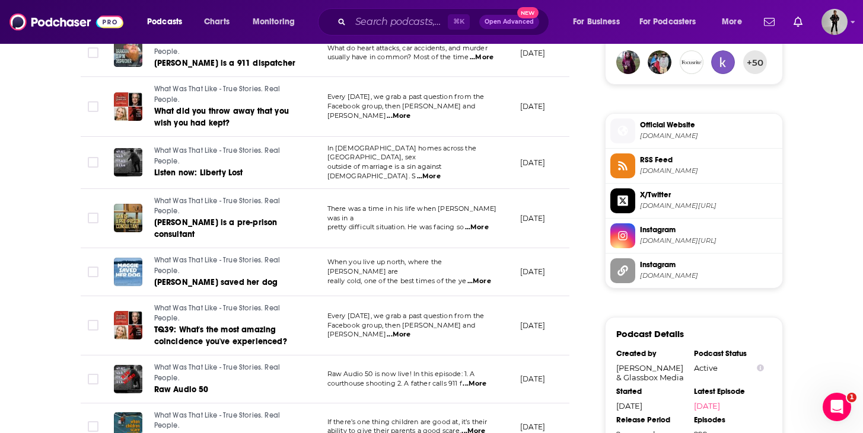
scroll to position [1226, 0]
